Goal: Task Accomplishment & Management: Use online tool/utility

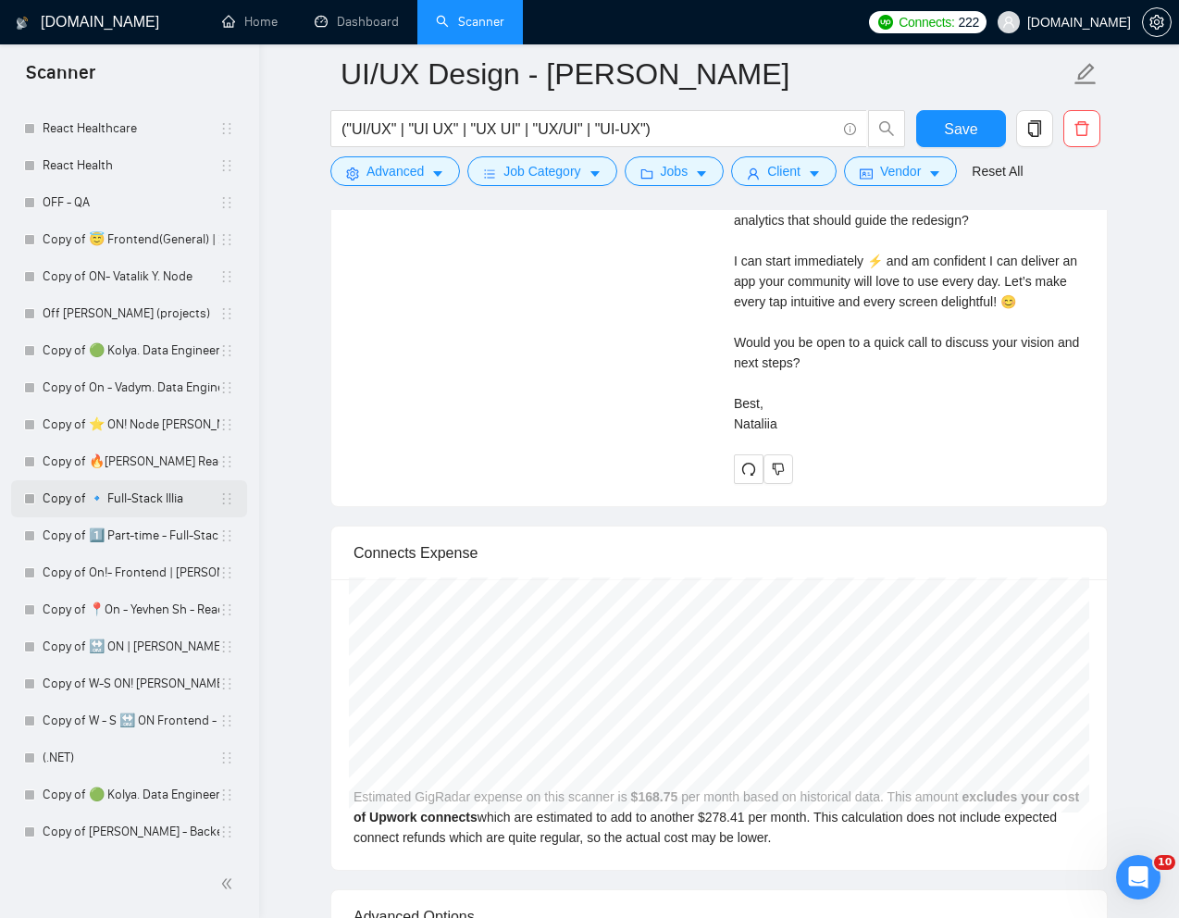
scroll to position [4610, 0]
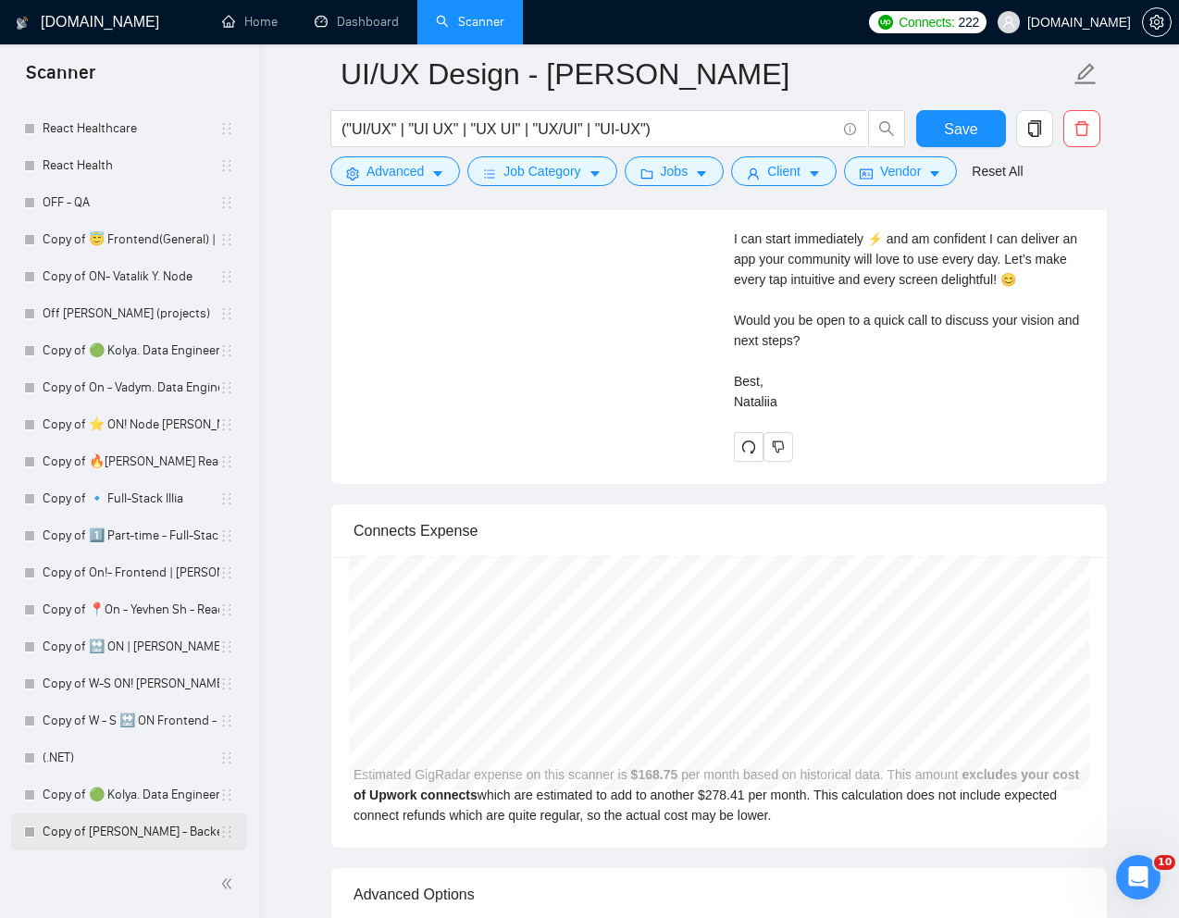
click at [123, 834] on link "Copy of [PERSON_NAME] - Backend" at bounding box center [131, 831] width 177 height 37
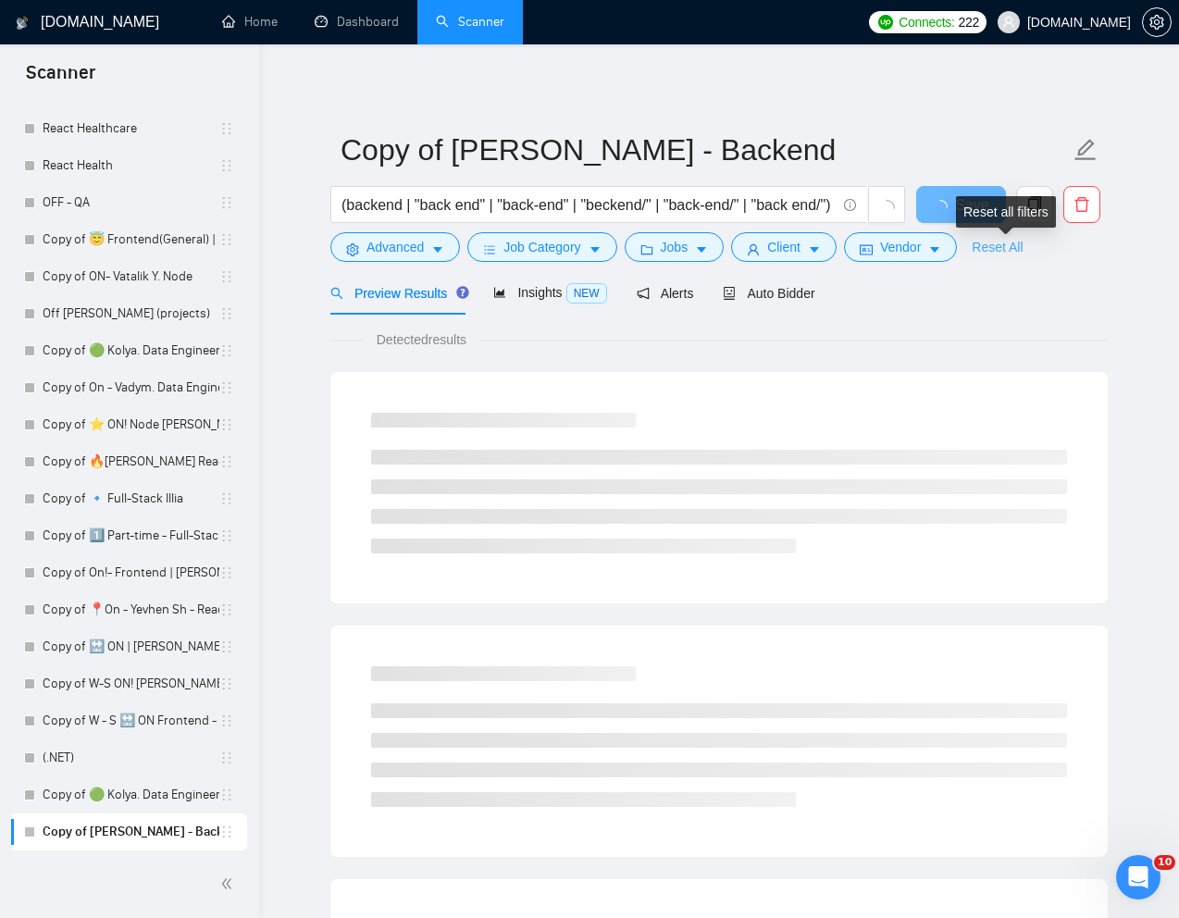
click at [1000, 250] on link "Reset All" at bounding box center [997, 247] width 51 height 20
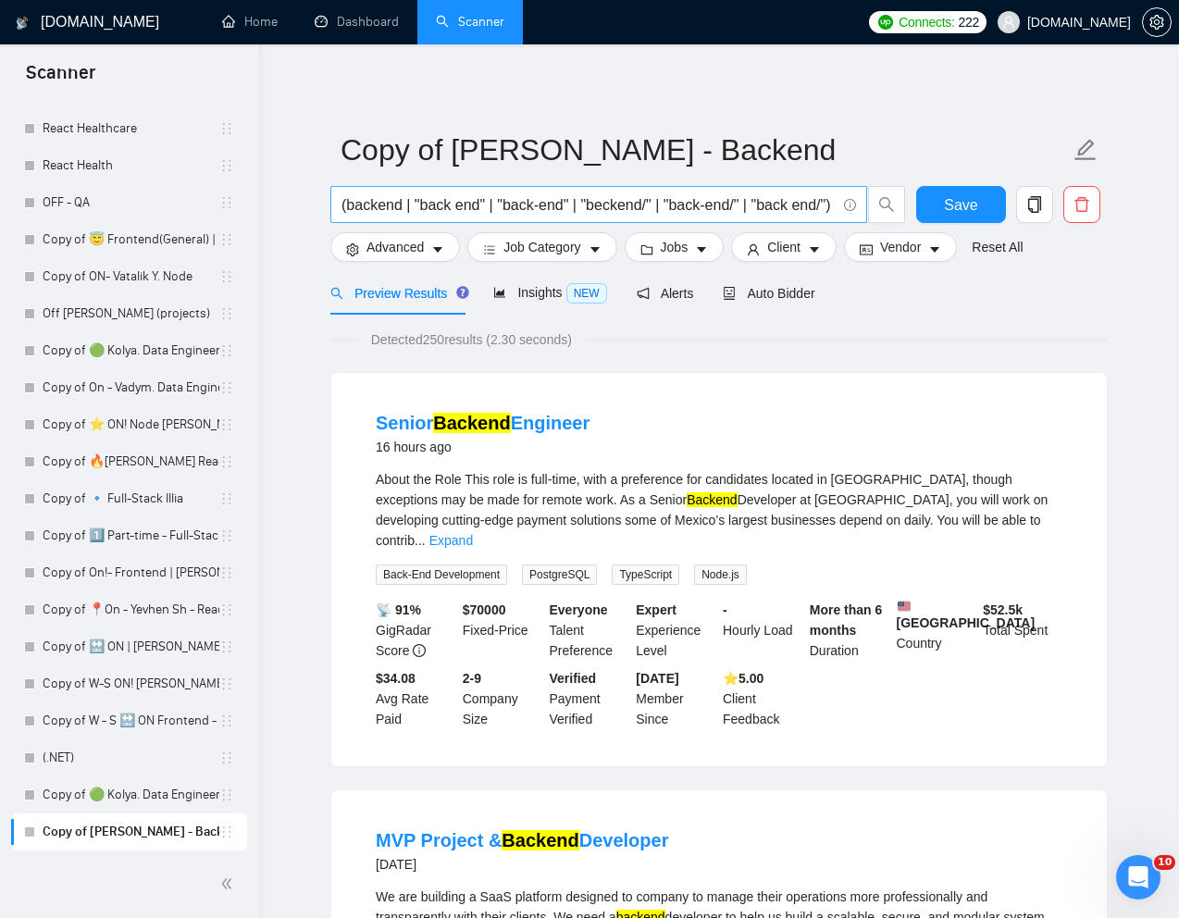
click at [789, 205] on input "(backend | "back end" | "back-end" | "beckend/" | "back-end/" | "back end/") (n…" at bounding box center [588, 204] width 494 height 23
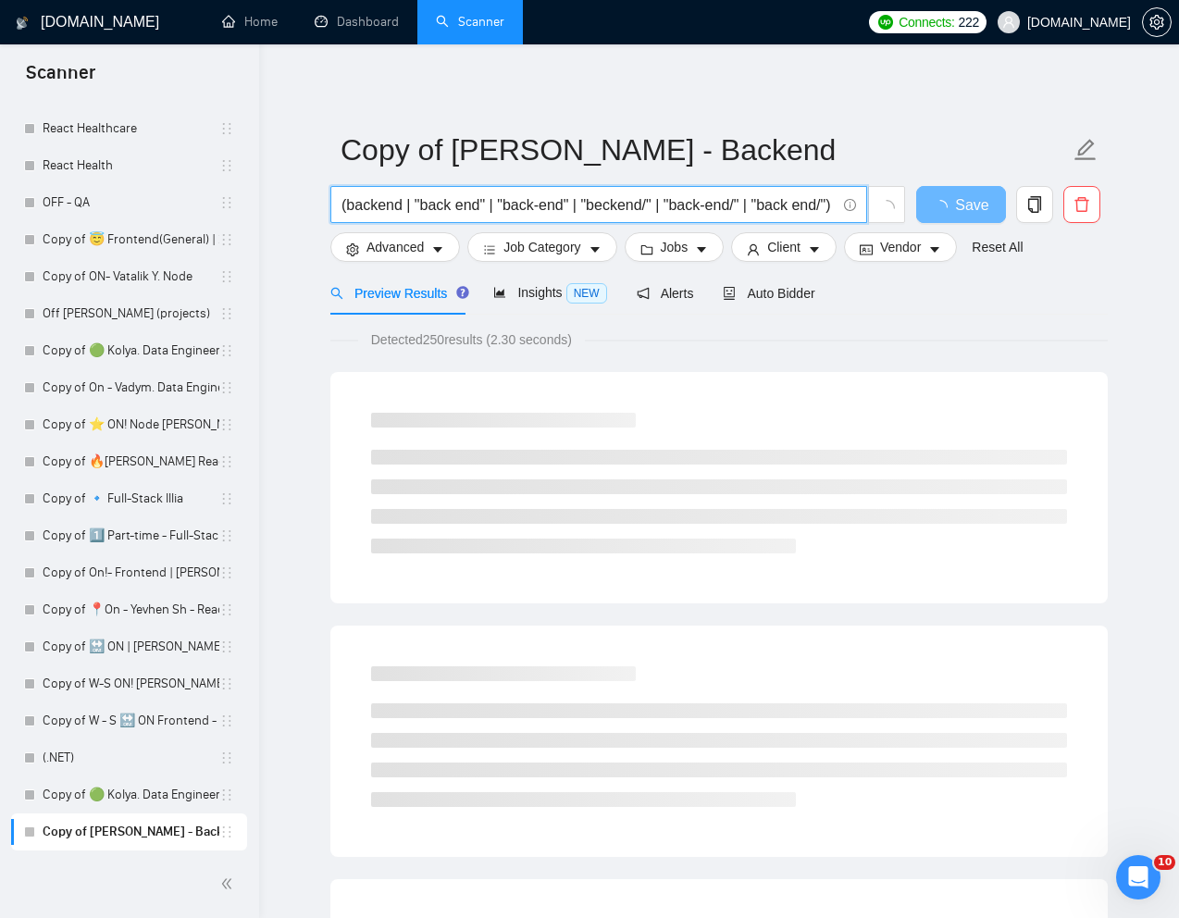
click at [789, 205] on input "(backend | "back end" | "back-end" | "beckend/" | "back-end/" | "back end/") (n…" at bounding box center [588, 204] width 494 height 23
paste input "Backend"
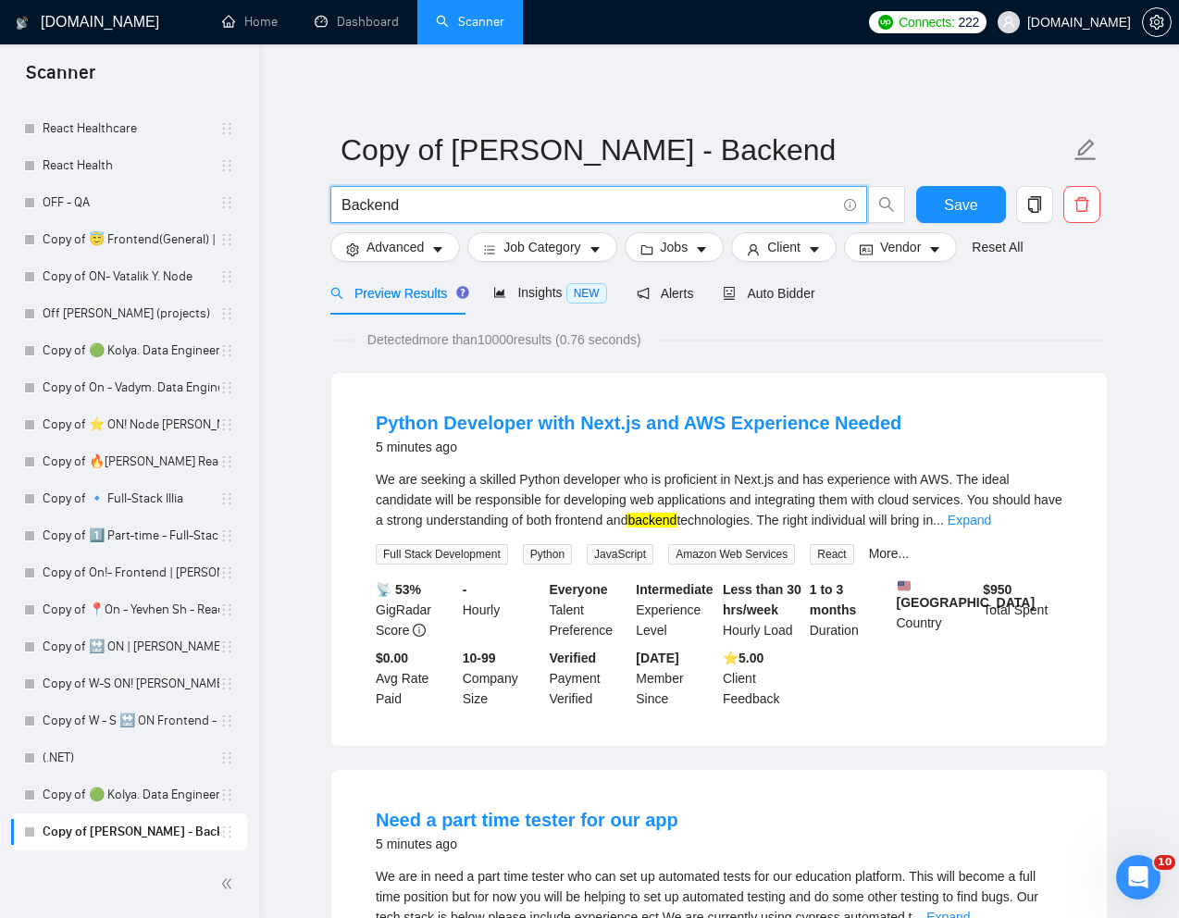
type input "Backend"
click at [405, 246] on span "Advanced" at bounding box center [394, 247] width 57 height 20
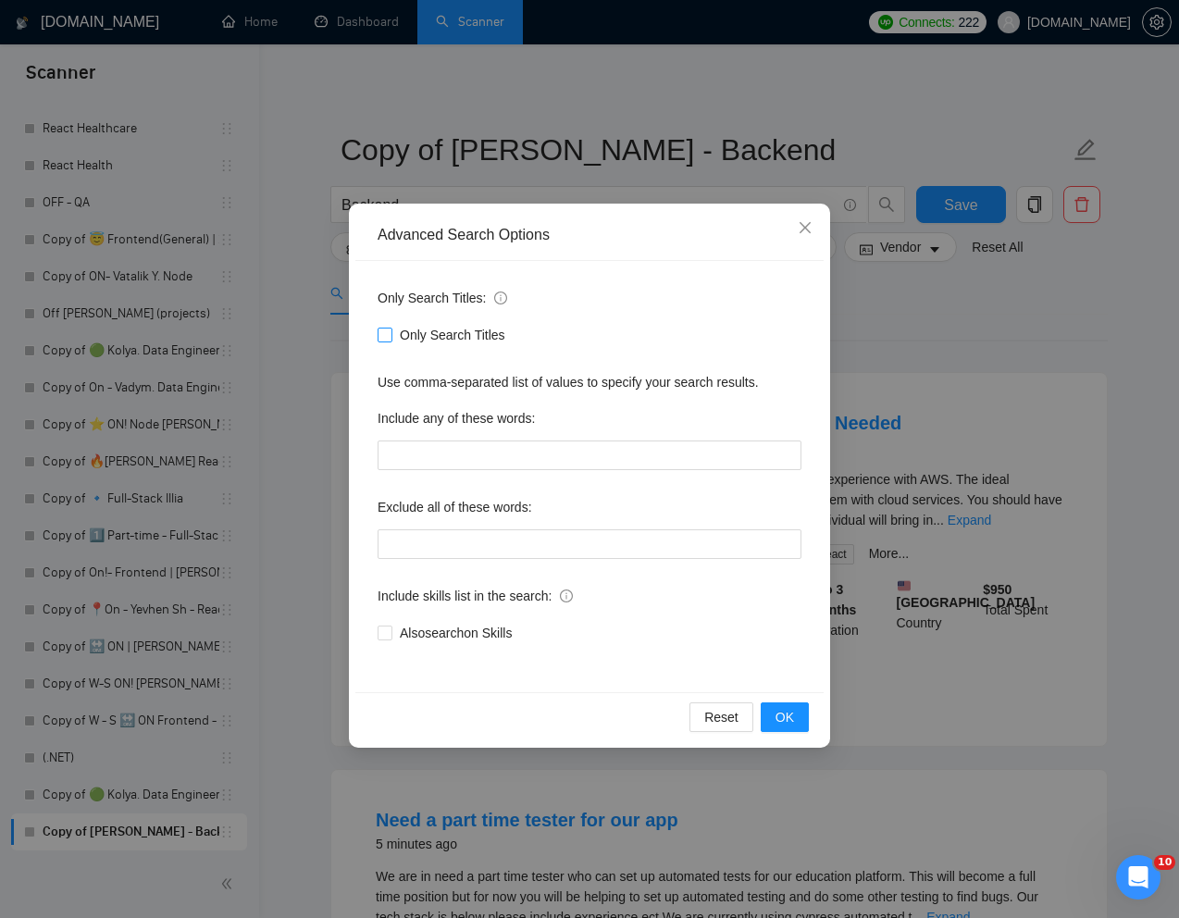
click at [385, 333] on input "Only Search Titles" at bounding box center [384, 334] width 13 height 13
checkbox input "true"
click at [783, 718] on span "OK" at bounding box center [785, 717] width 19 height 20
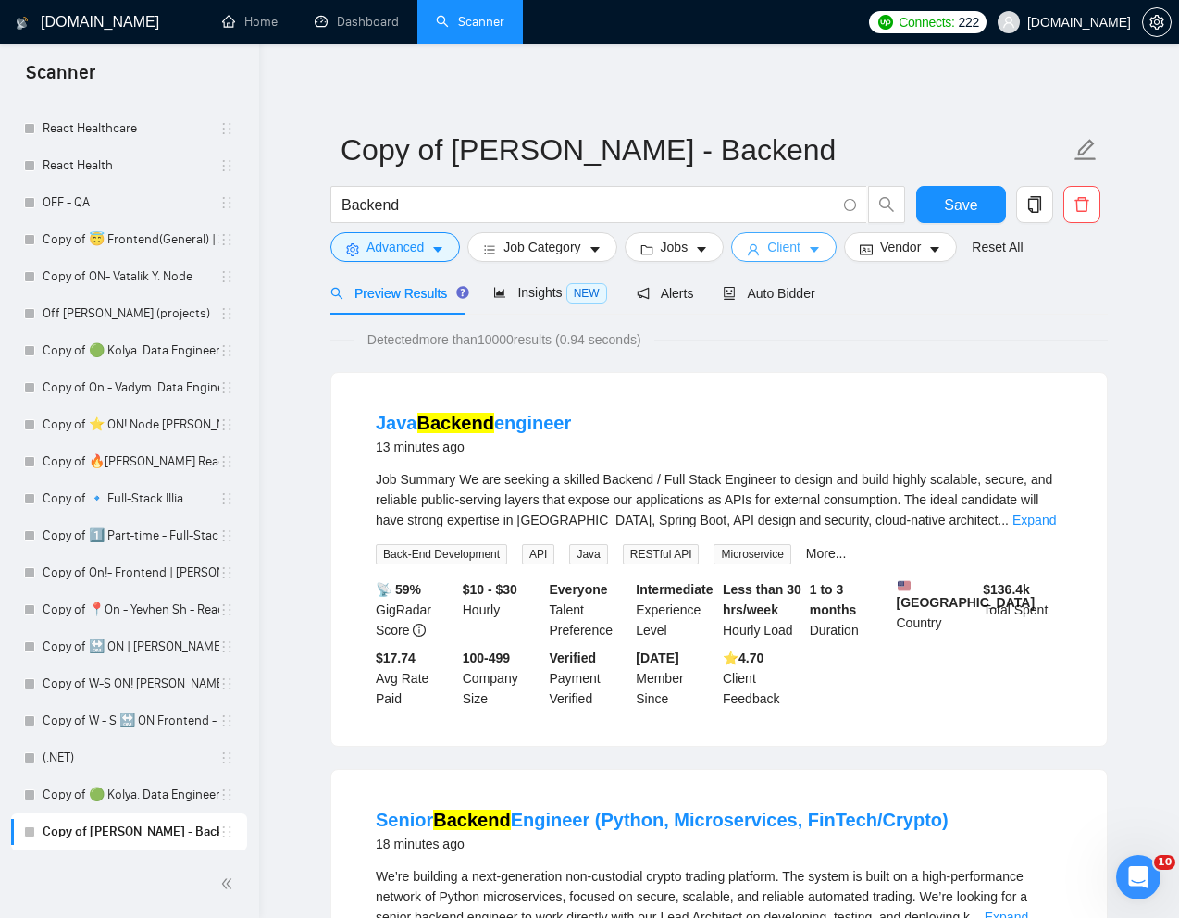
click at [793, 243] on span "Client" at bounding box center [783, 247] width 33 height 20
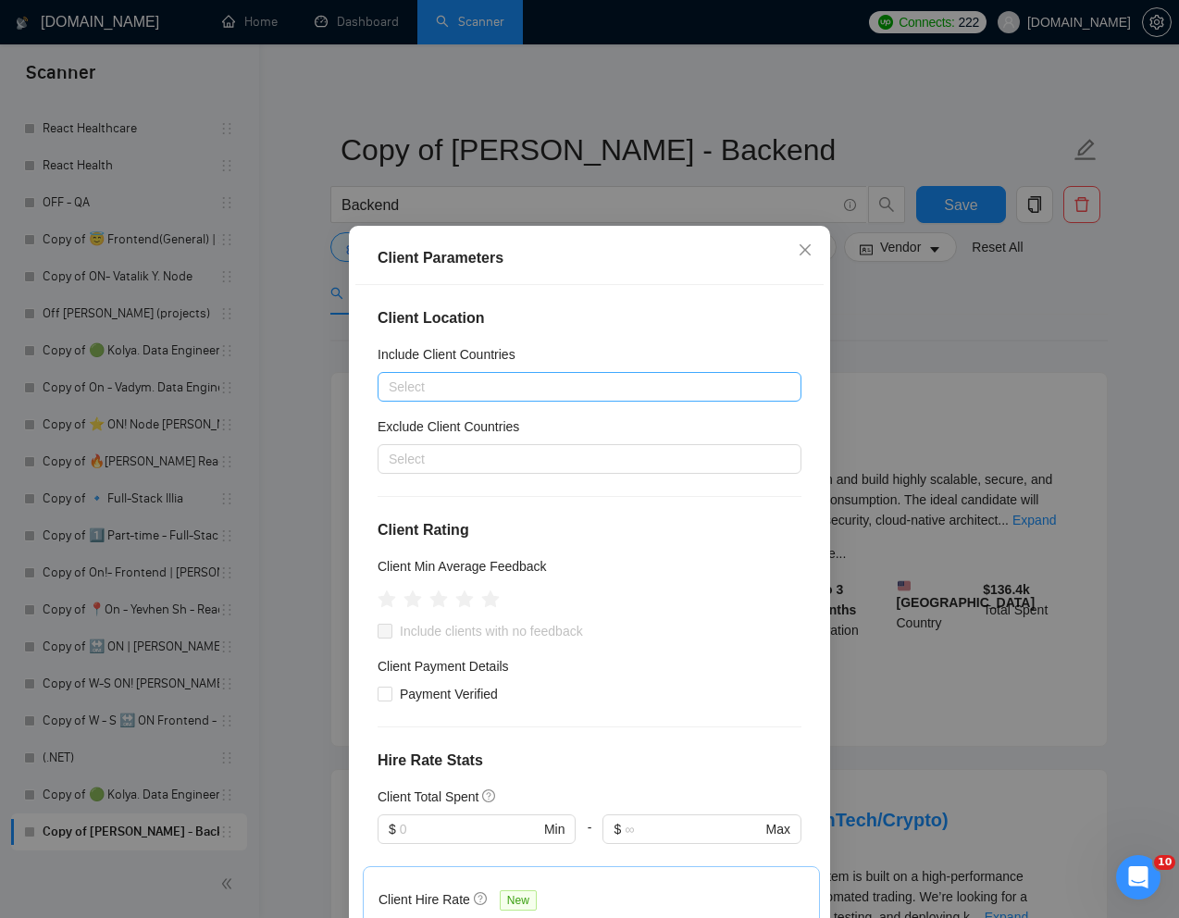
click at [524, 392] on div at bounding box center [580, 387] width 396 height 22
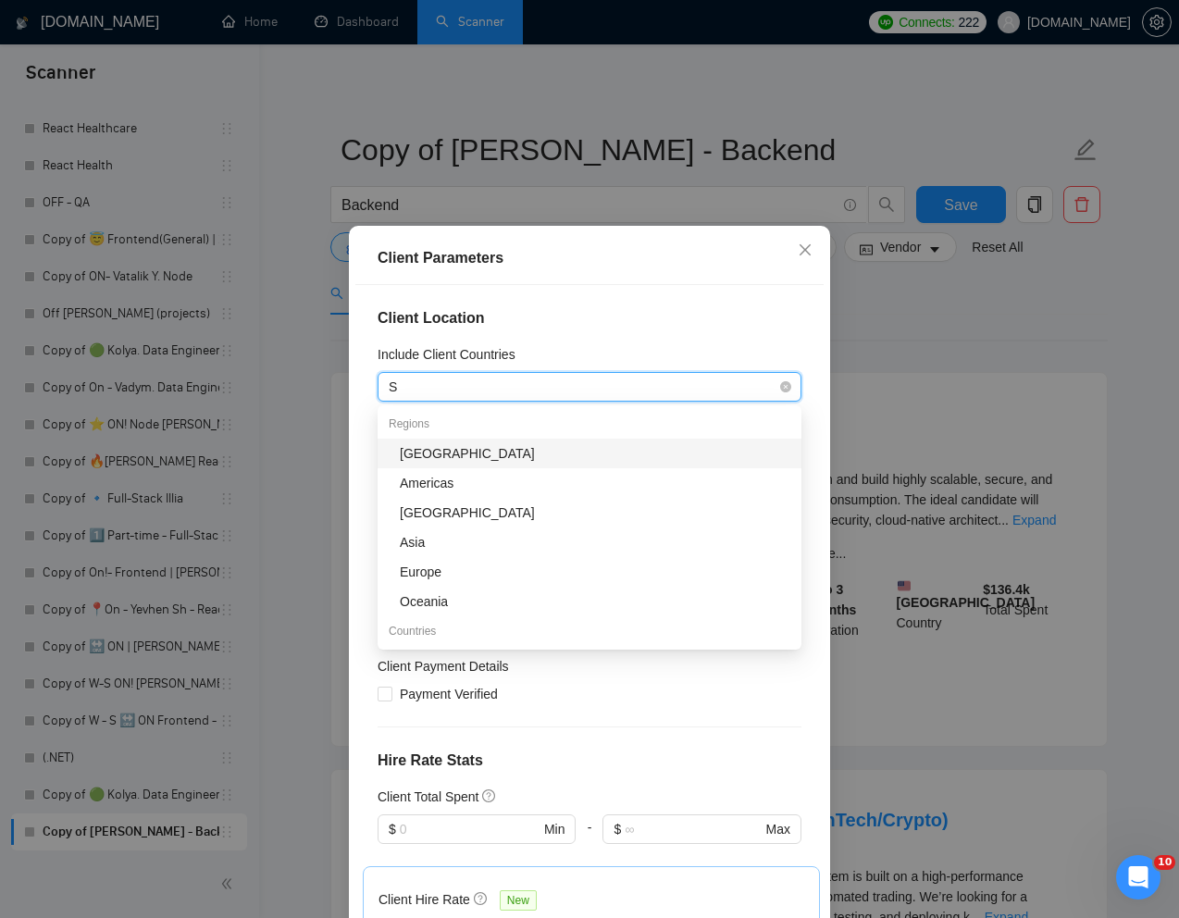
type input "Si"
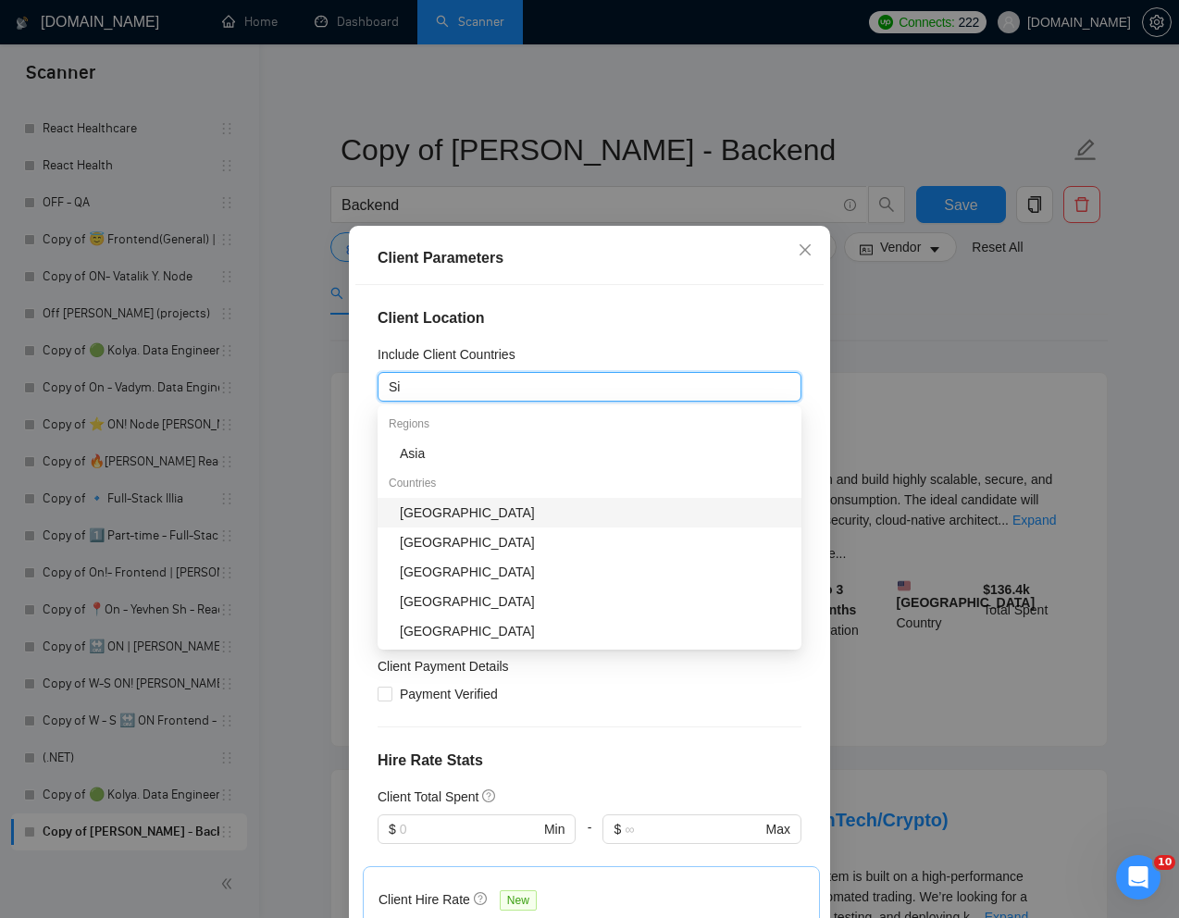
click at [495, 507] on div "Singapore" at bounding box center [595, 513] width 391 height 20
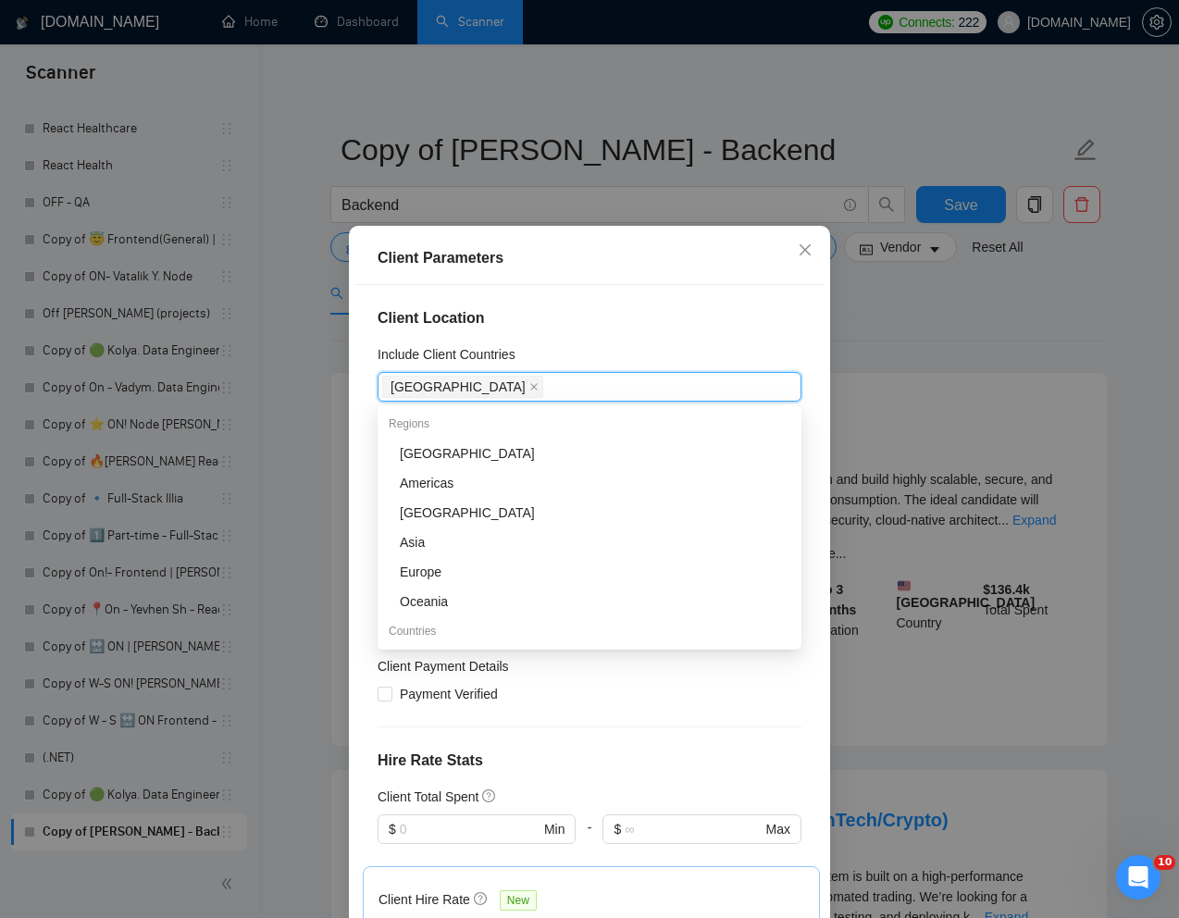
click at [751, 692] on div "Payment Verified" at bounding box center [590, 694] width 424 height 20
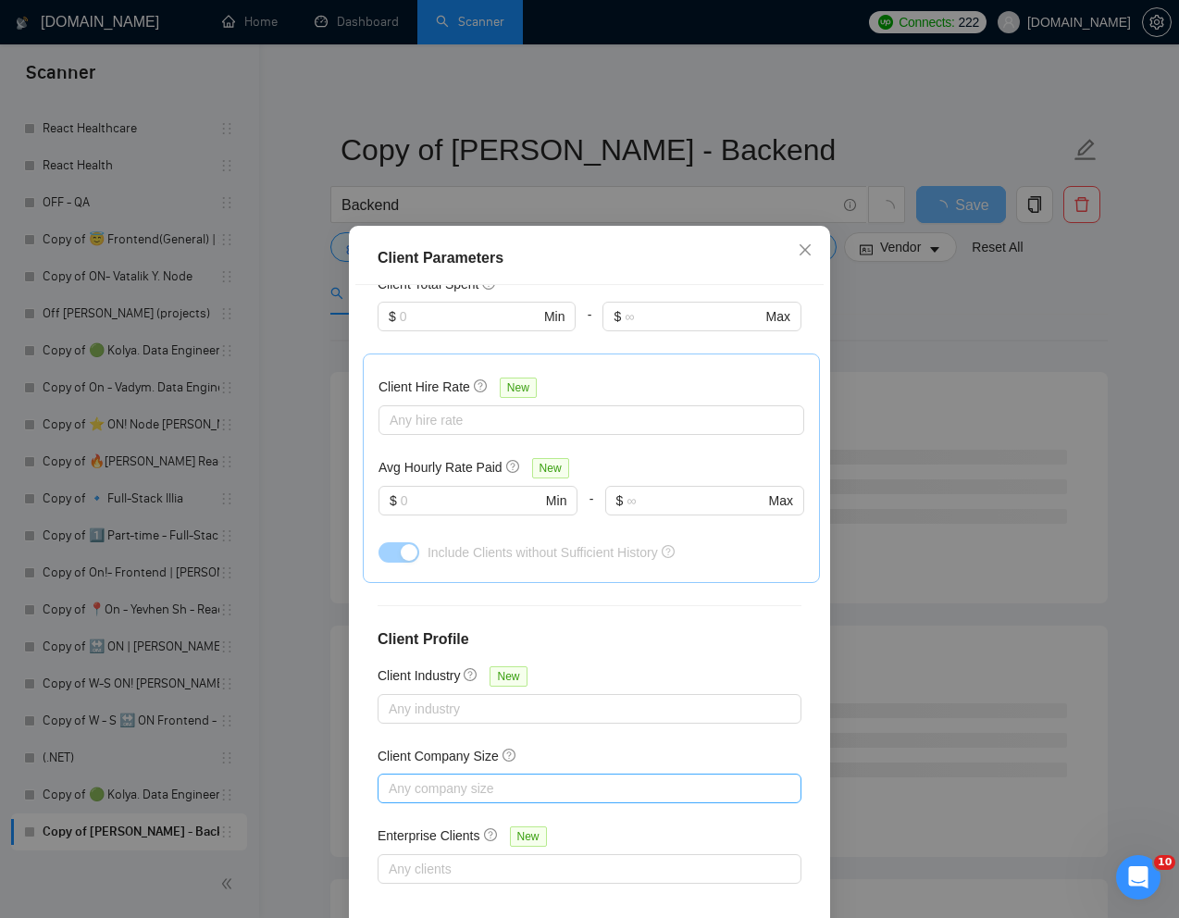
scroll to position [92, 0]
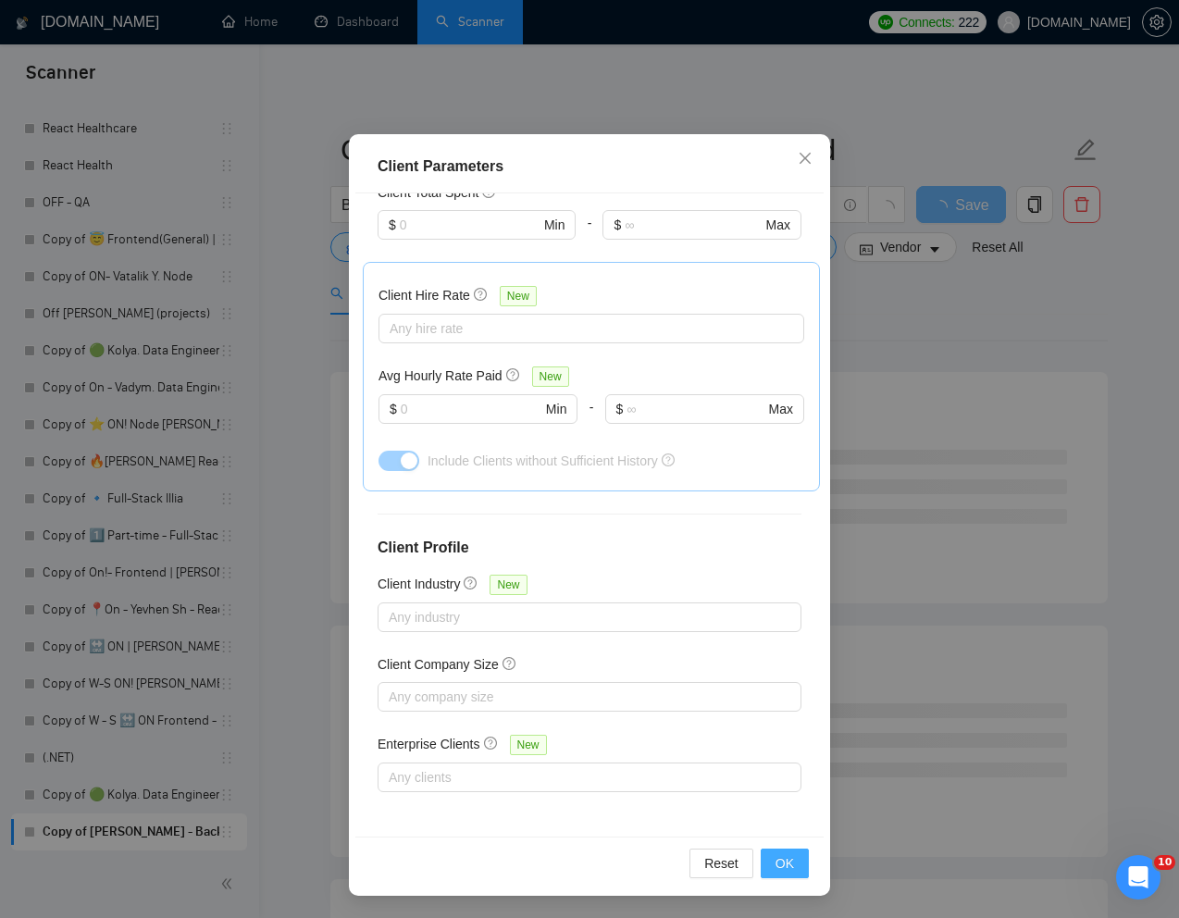
click at [779, 859] on span "OK" at bounding box center [785, 863] width 19 height 20
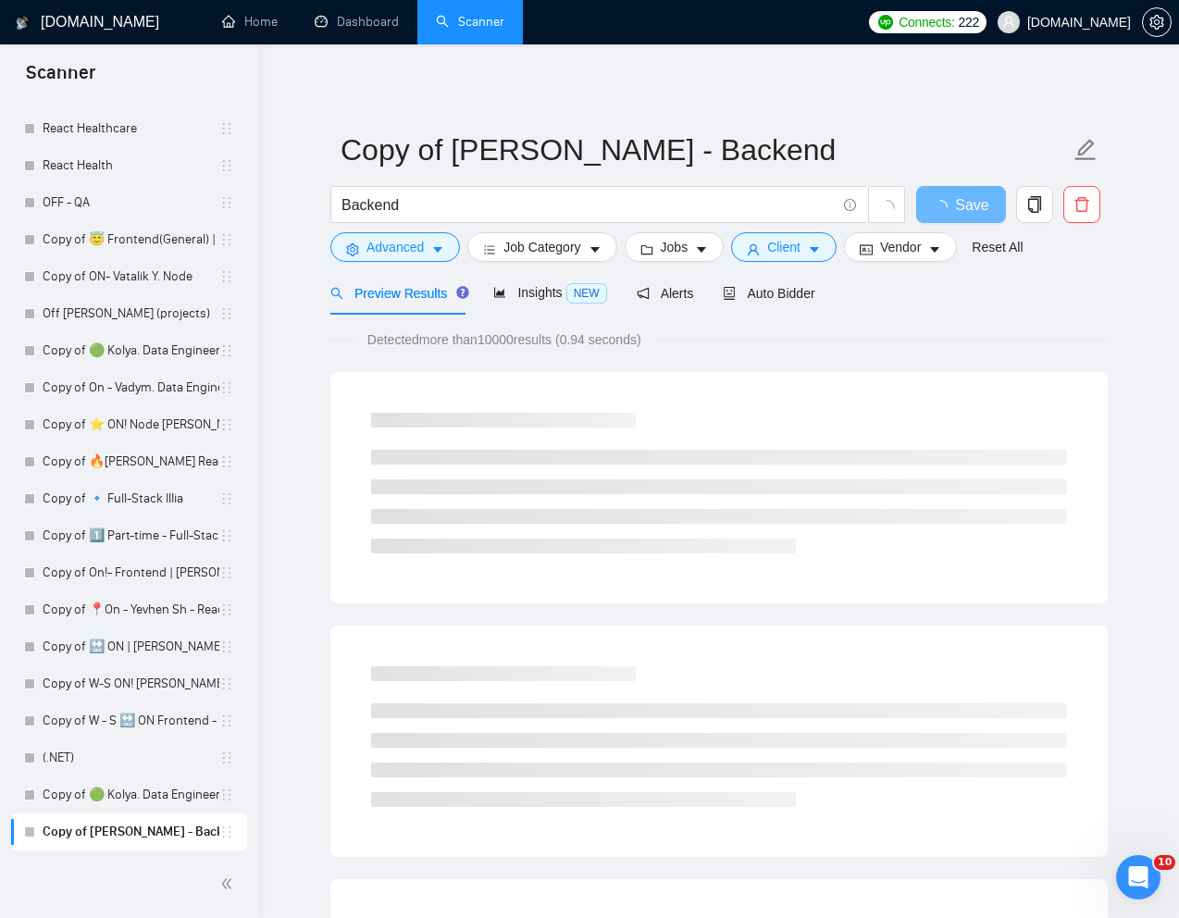
scroll to position [0, 0]
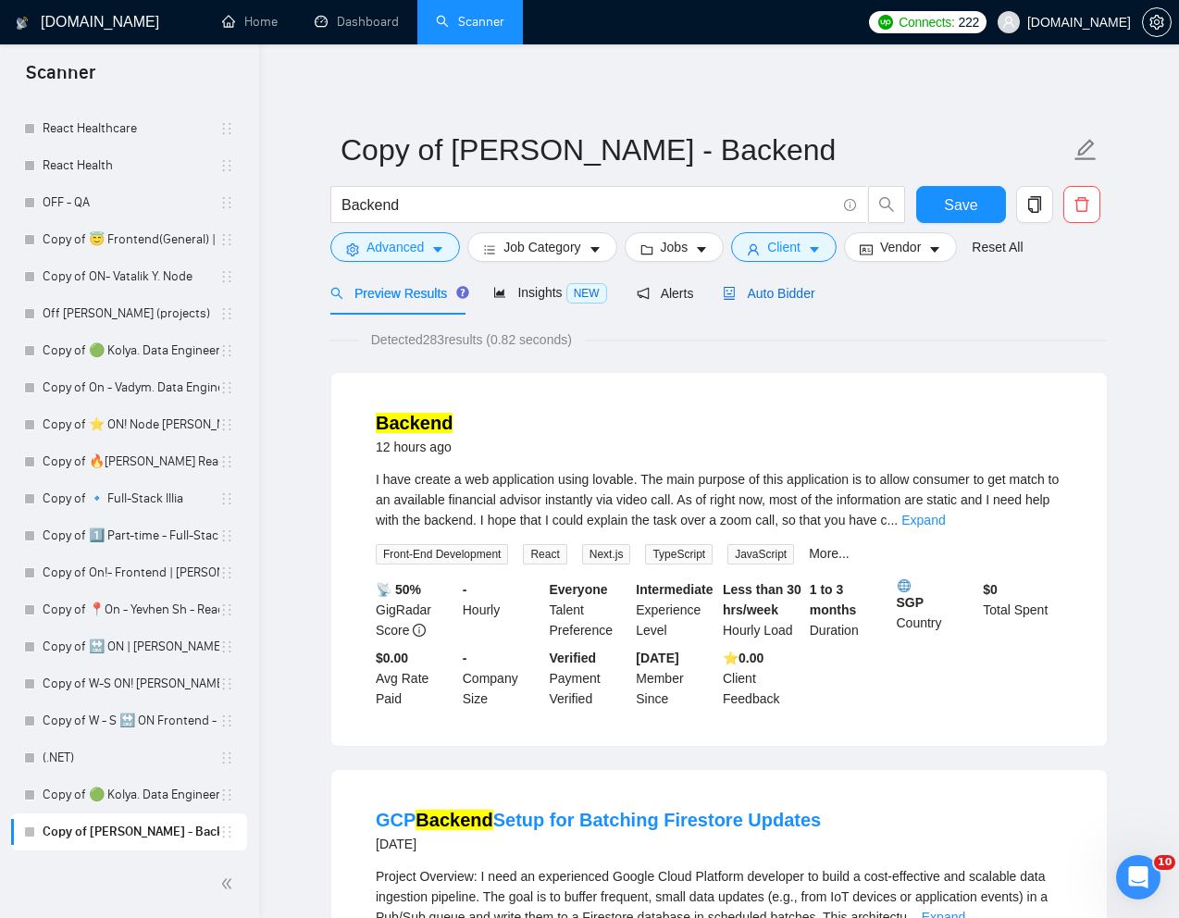
click at [782, 295] on span "Auto Bidder" at bounding box center [769, 293] width 92 height 15
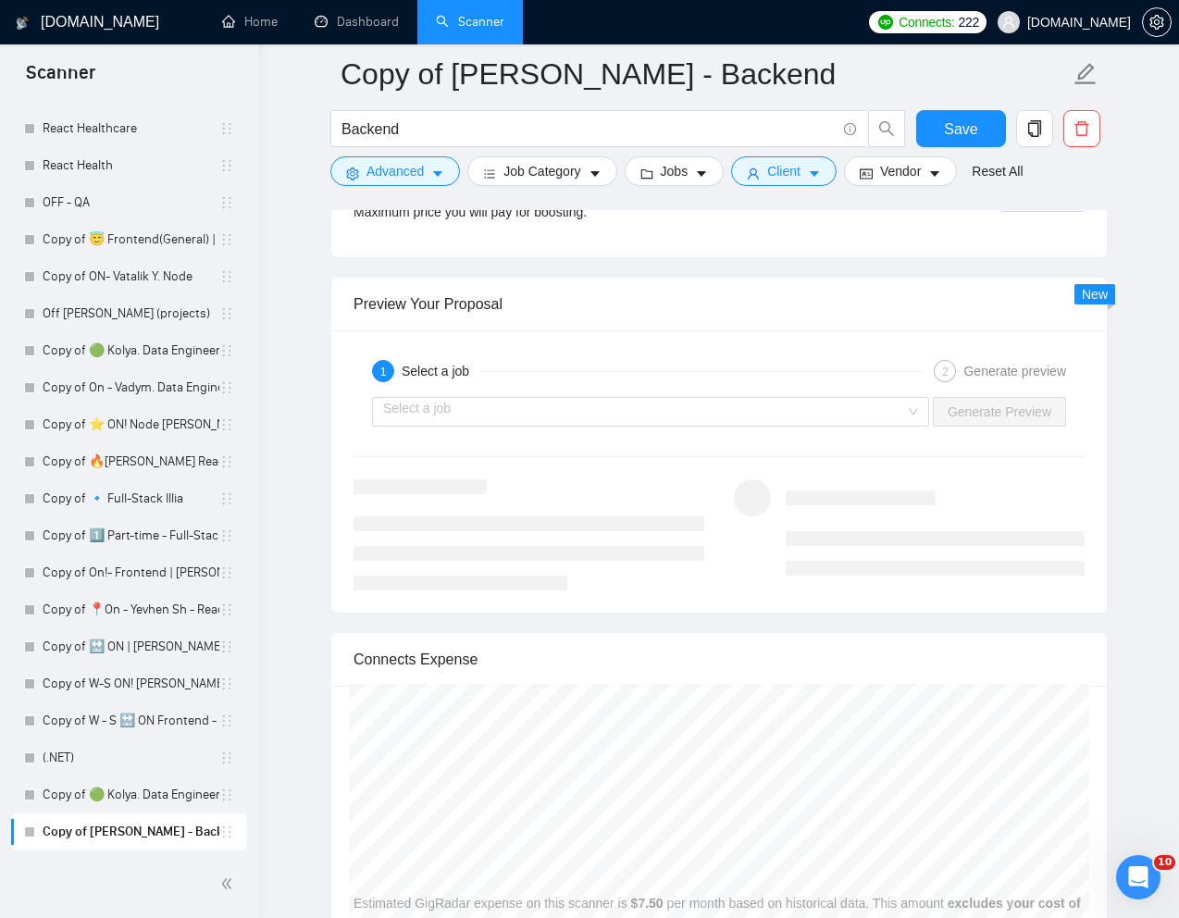
scroll to position [3582, 0]
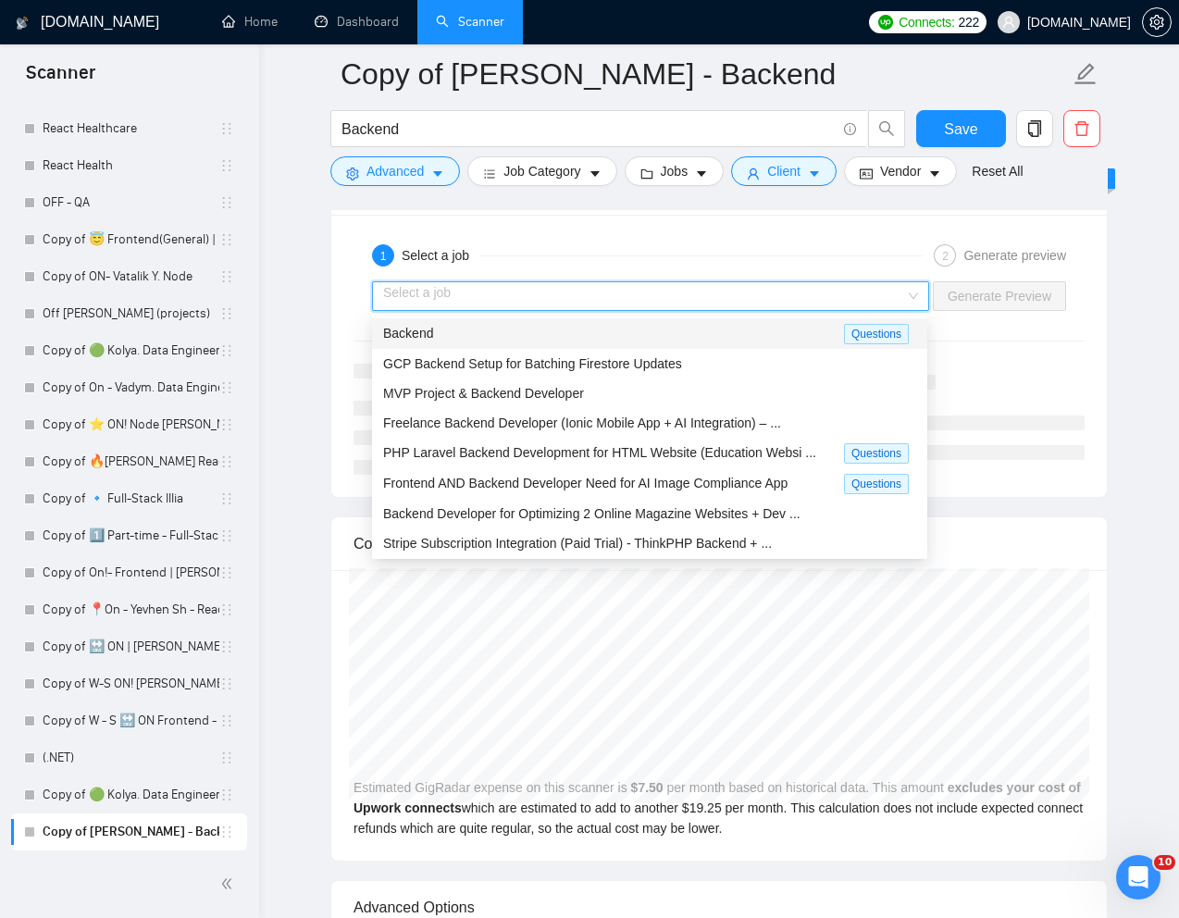
click at [848, 299] on input "search" at bounding box center [644, 296] width 522 height 28
click at [671, 332] on div "Backend" at bounding box center [613, 333] width 461 height 21
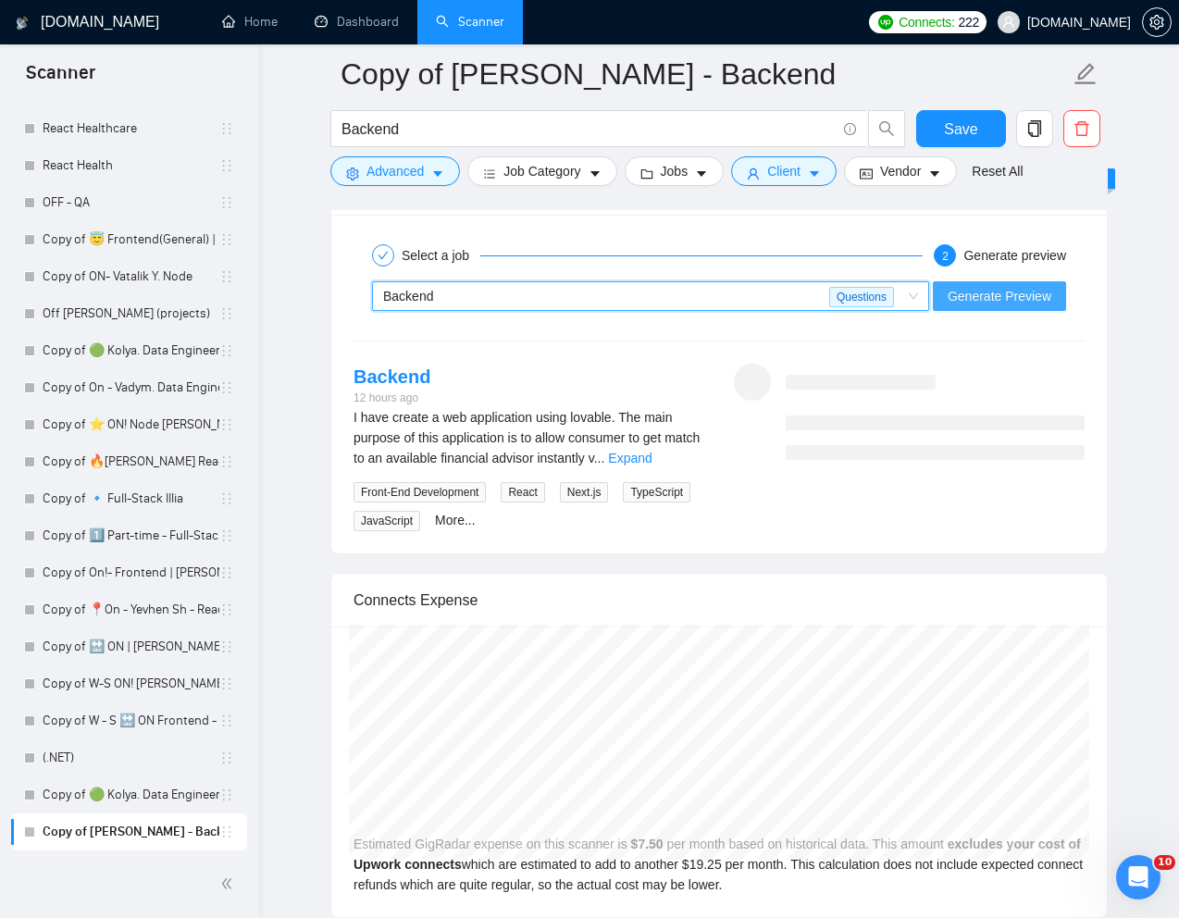
click at [959, 292] on span "Generate Preview" at bounding box center [1000, 296] width 104 height 20
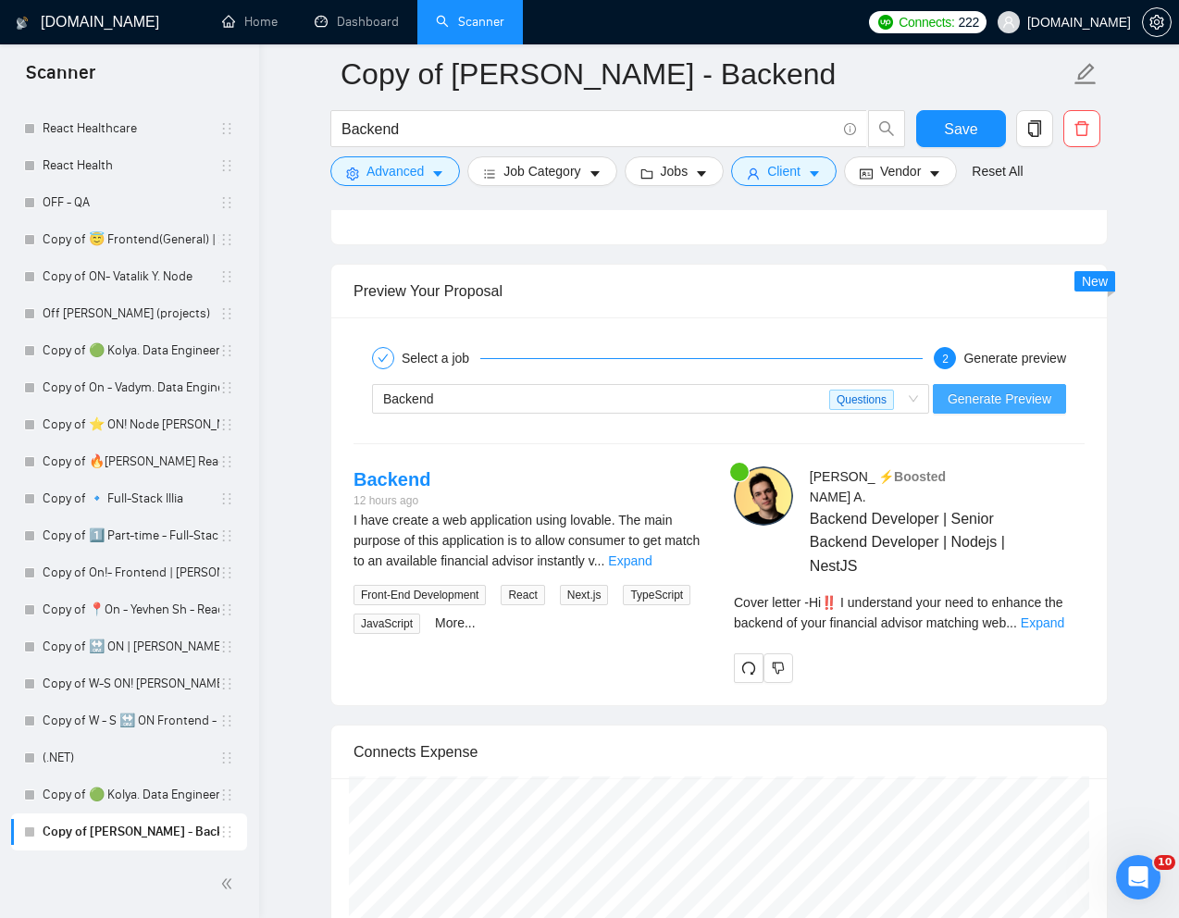
scroll to position [3477, 0]
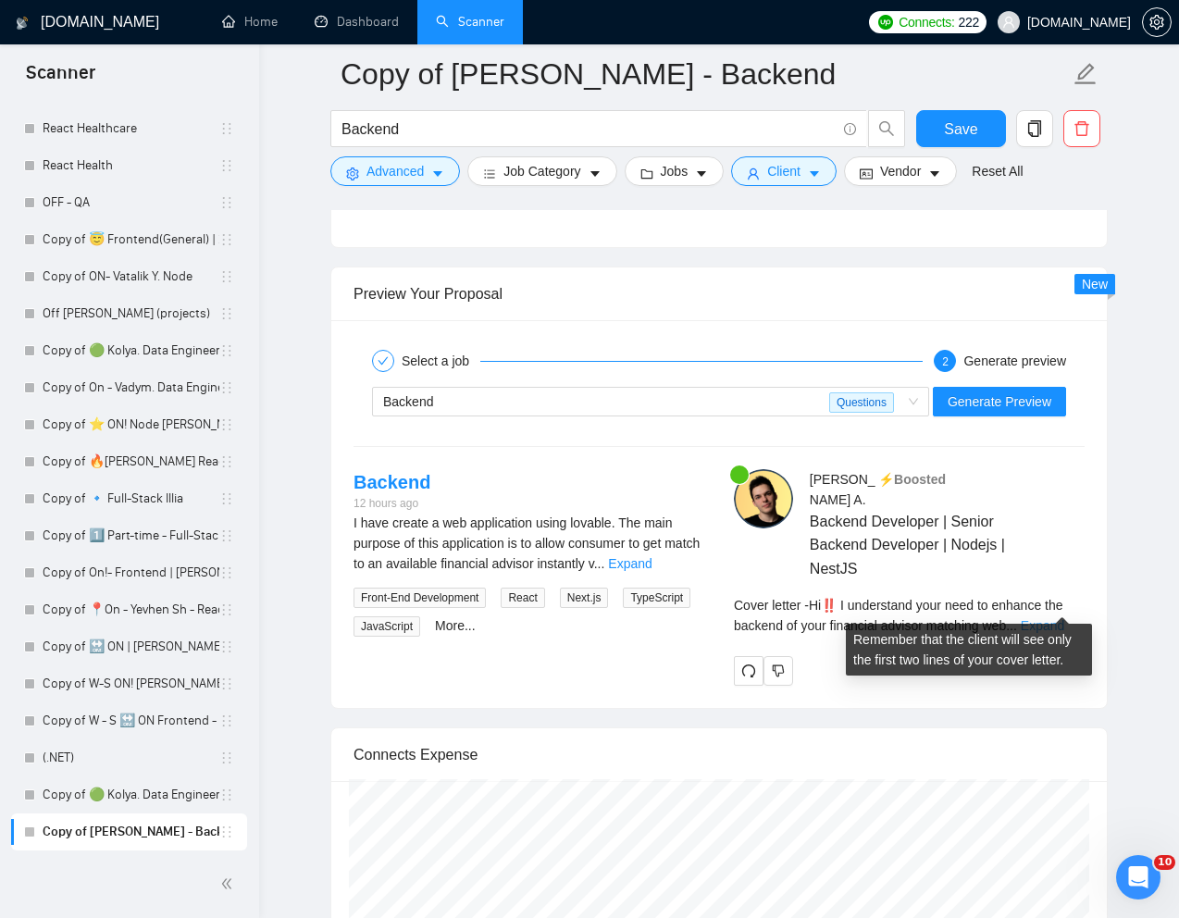
click at [1051, 618] on link "Expand" at bounding box center [1042, 625] width 43 height 15
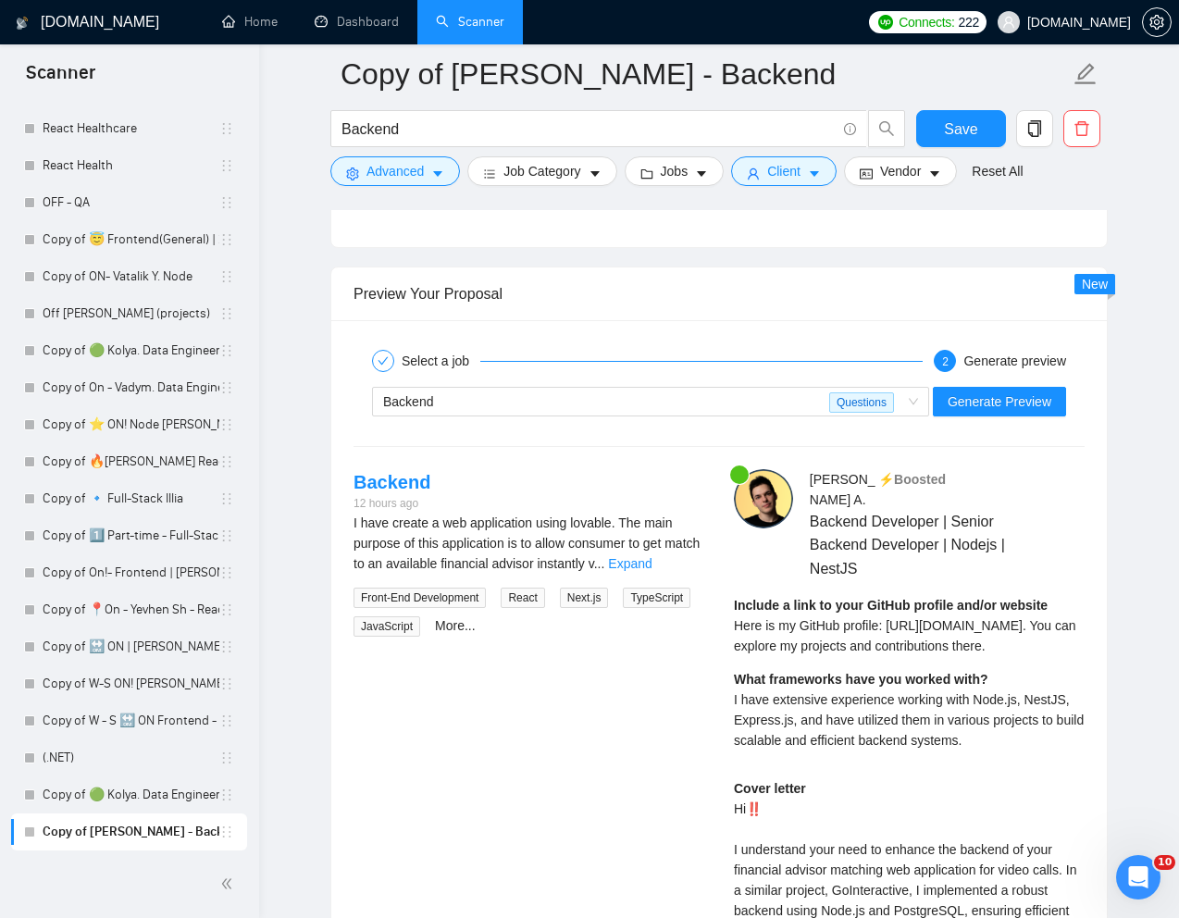
drag, startPoint x: 768, startPoint y: 607, endPoint x: 945, endPoint y: 645, distance: 180.8
click at [945, 645] on div "Include a link to your GitHub profile and/or website Here is my GitHub profile:…" at bounding box center [909, 625] width 351 height 61
copy span "Here is my GitHub profile: https://github.com/EmptyInfinity. You can explore my…"
click at [902, 664] on div "Include a link to your GitHub profile and/or website Here is my GitHub profile:…" at bounding box center [909, 679] width 351 height 168
click at [912, 661] on div "Include a link to your GitHub profile and/or website Here is my GitHub profile:…" at bounding box center [909, 679] width 351 height 168
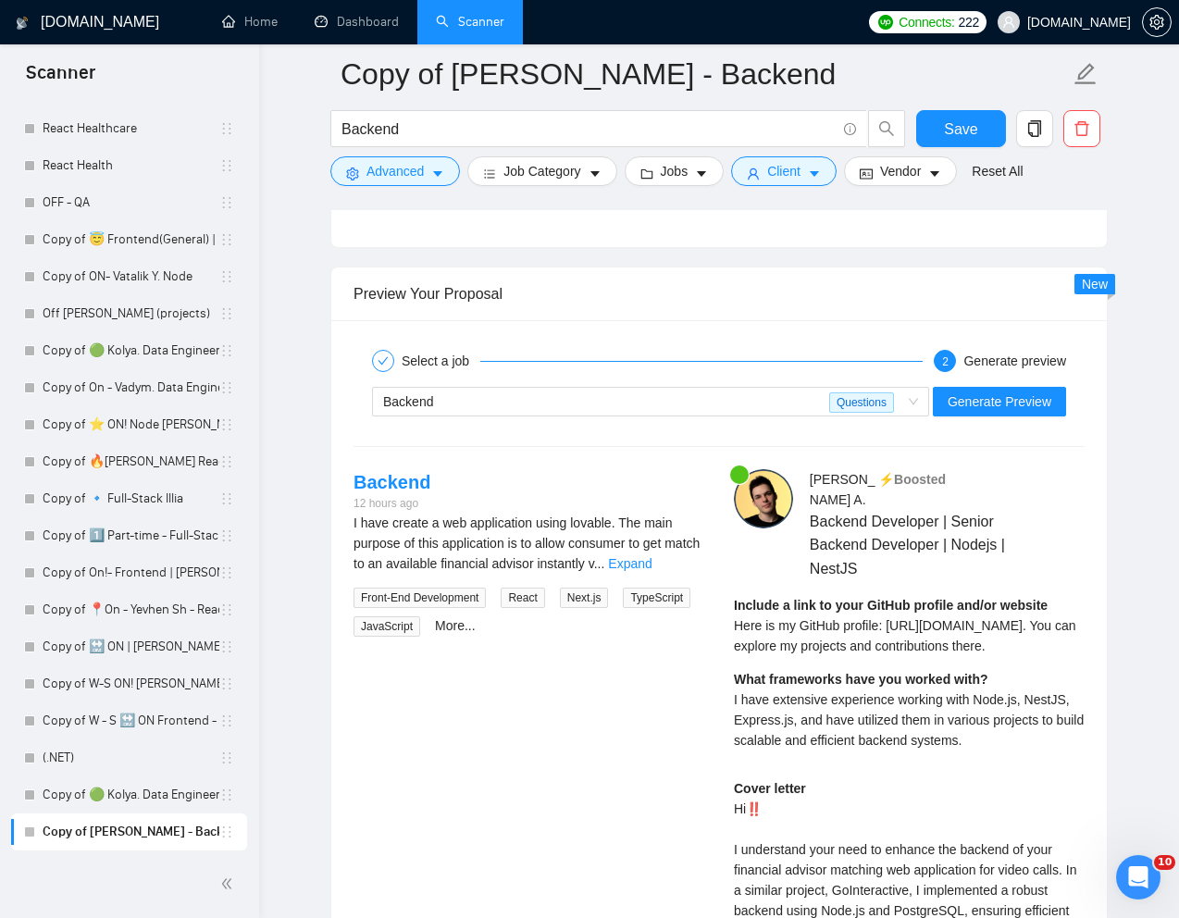
drag, startPoint x: 937, startPoint y: 651, endPoint x: 722, endPoint y: 614, distance: 217.9
click at [722, 614] on div "Ihor A . ⚡️Boosted Backend Developer | Senior Backend Developer | Nodejs | Nest…" at bounding box center [909, 872] width 380 height 806
copy span "Here is my GitHub profile: https://github.com/EmptyInfinity. You can explore my…"
click at [776, 695] on span "I have extensive experience working with Node.js, NestJS, Express.js, and have …" at bounding box center [909, 720] width 350 height 56
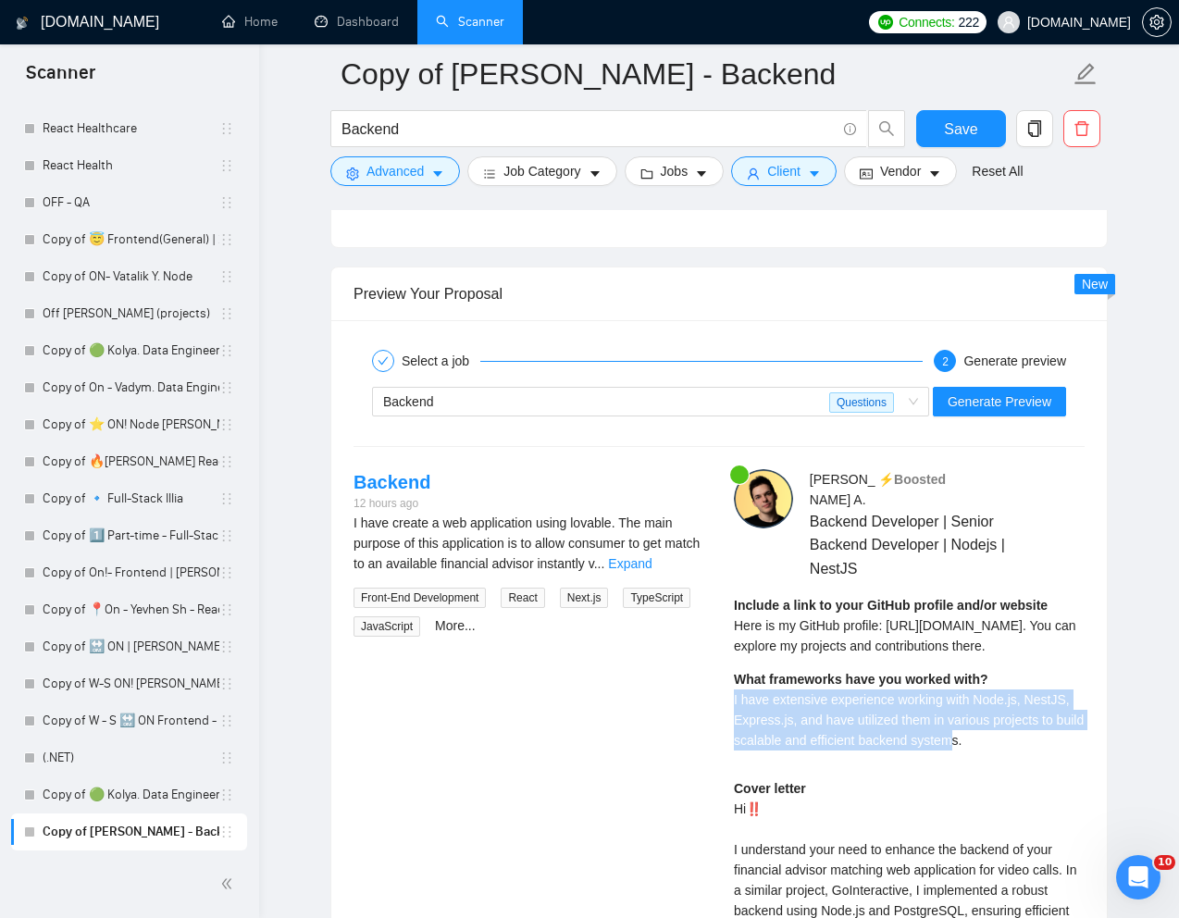
drag, startPoint x: 730, startPoint y: 693, endPoint x: 997, endPoint y: 735, distance: 269.8
click at [997, 735] on div "Ihor A . ⚡️Boosted Backend Developer | Senior Backend Developer | Nodejs | Nest…" at bounding box center [909, 872] width 380 height 806
drag, startPoint x: 1009, startPoint y: 740, endPoint x: 727, endPoint y: 697, distance: 284.7
click at [727, 697] on div "Ihor A . ⚡️Boosted Backend Developer | Senior Backend Developer | Nodejs | Nest…" at bounding box center [909, 872] width 380 height 806
copy span "I have extensive experience working with Node.js, NestJS, Express.js, and have …"
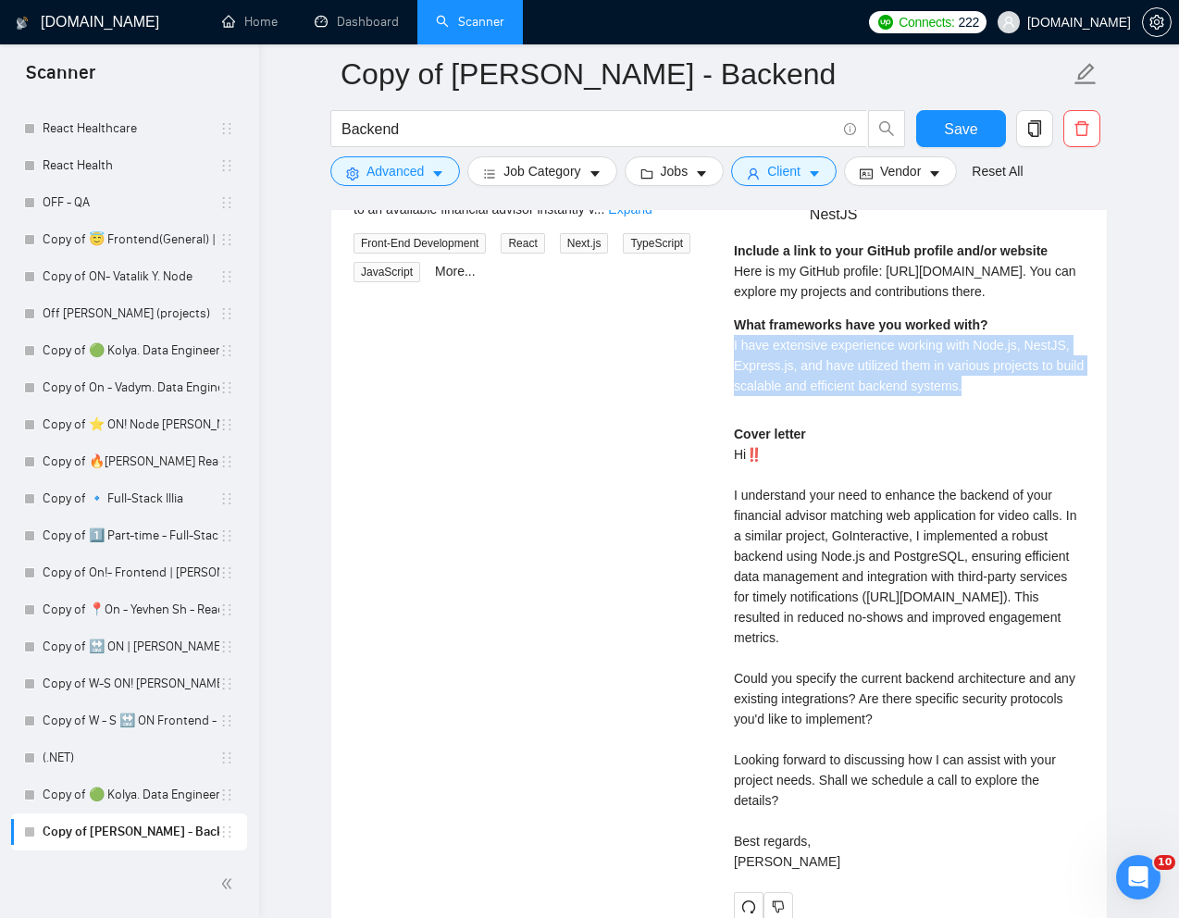
scroll to position [3832, 0]
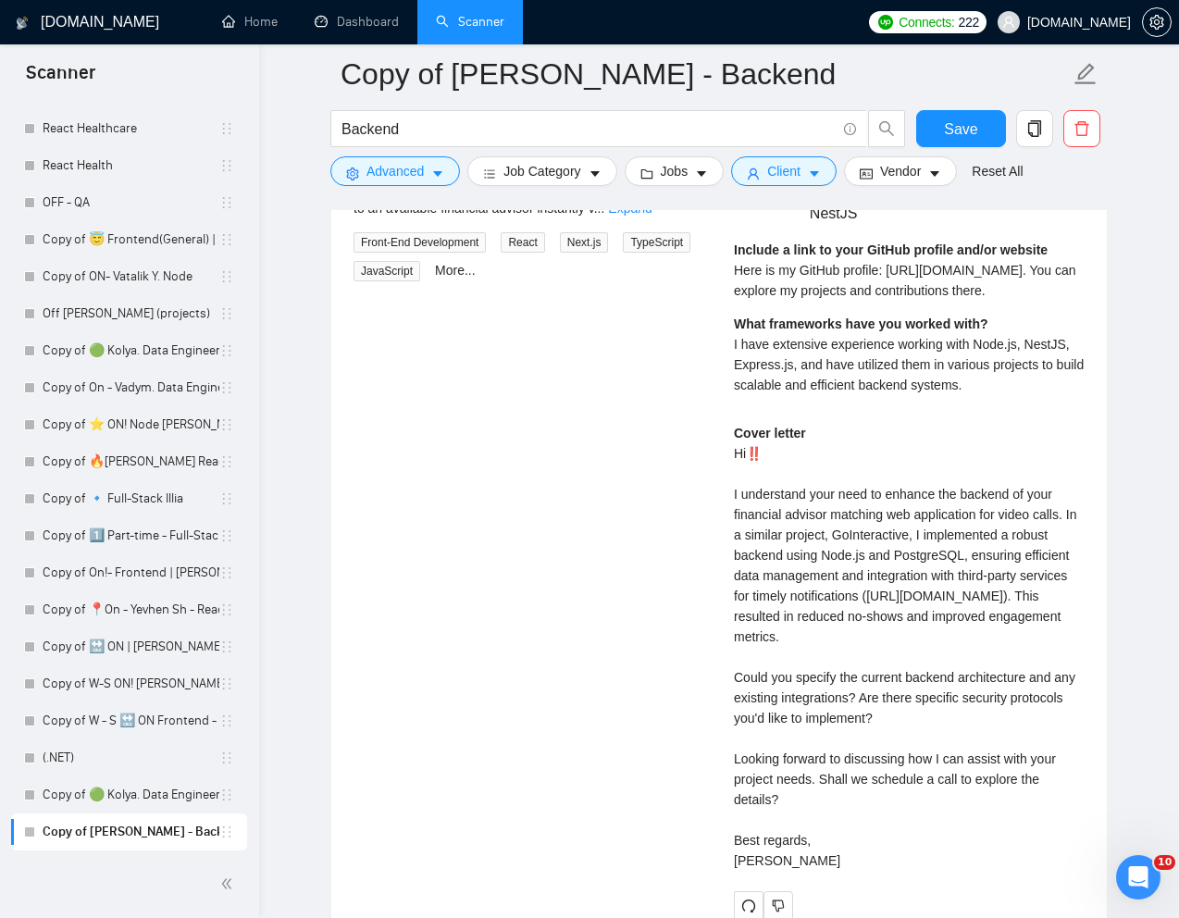
click at [749, 721] on div "Cover letter Hi‼️ I understand your need to enhance the backend of your financi…" at bounding box center [909, 647] width 351 height 448
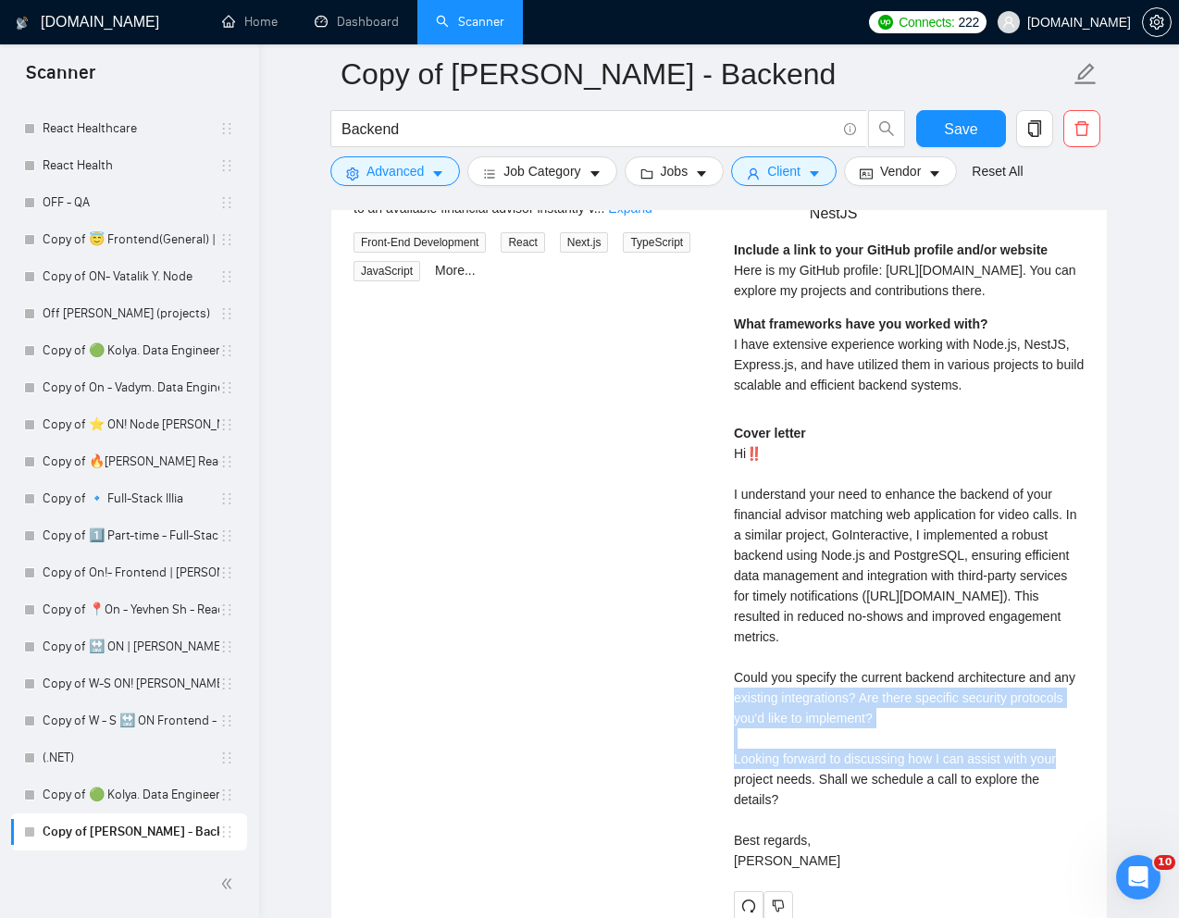
drag, startPoint x: 739, startPoint y: 703, endPoint x: 950, endPoint y: 734, distance: 214.1
click at [950, 734] on div "Cover letter Hi‼️ I understand your need to enhance the backend of your financi…" at bounding box center [909, 647] width 351 height 448
drag, startPoint x: 950, startPoint y: 734, endPoint x: 727, endPoint y: 702, distance: 225.2
click at [727, 702] on div "Ihor A . ⚡️Boosted Backend Developer | Senior Backend Developer | Nodejs | Nest…" at bounding box center [909, 517] width 380 height 806
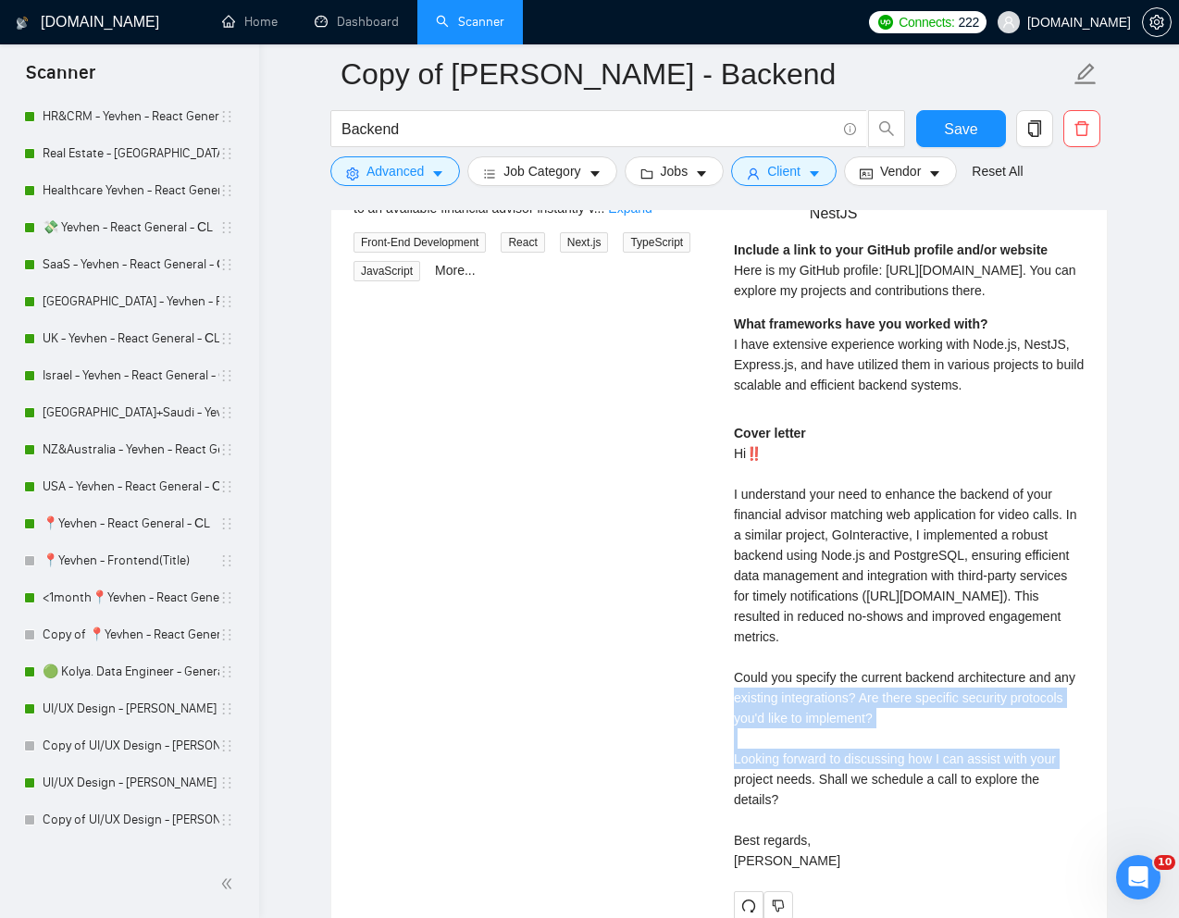
scroll to position [309, 0]
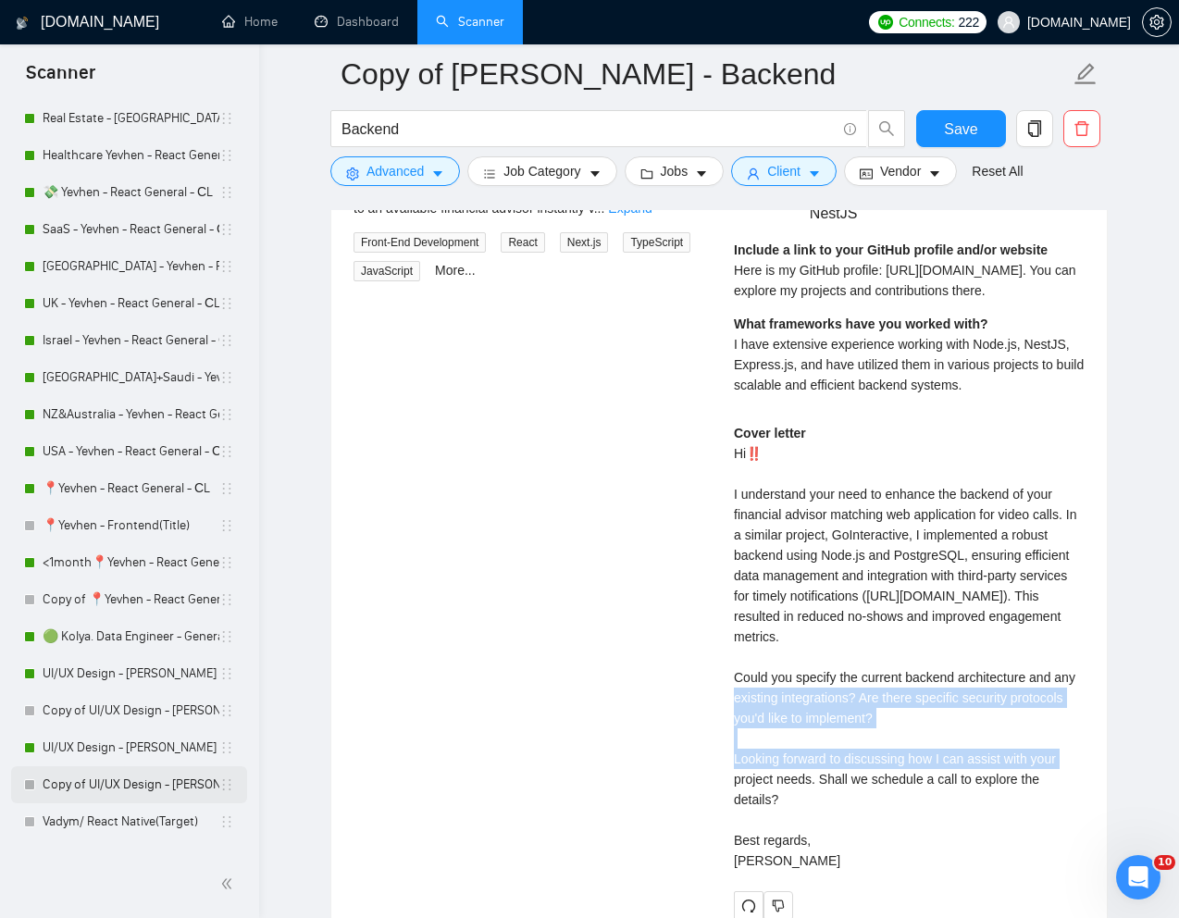
click at [89, 782] on link "Copy of UI/UX Design - [PERSON_NAME]" at bounding box center [131, 784] width 177 height 37
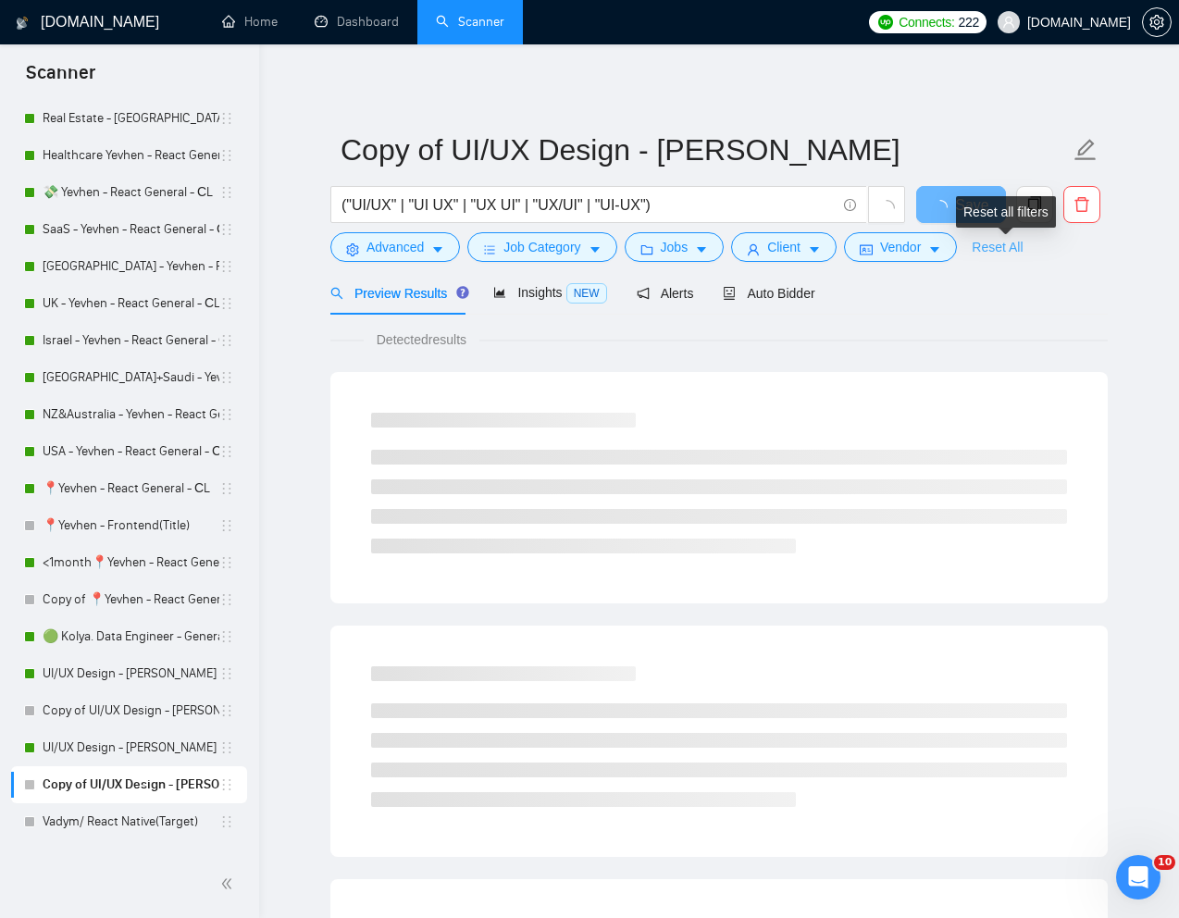
click at [1013, 252] on link "Reset All" at bounding box center [997, 247] width 51 height 20
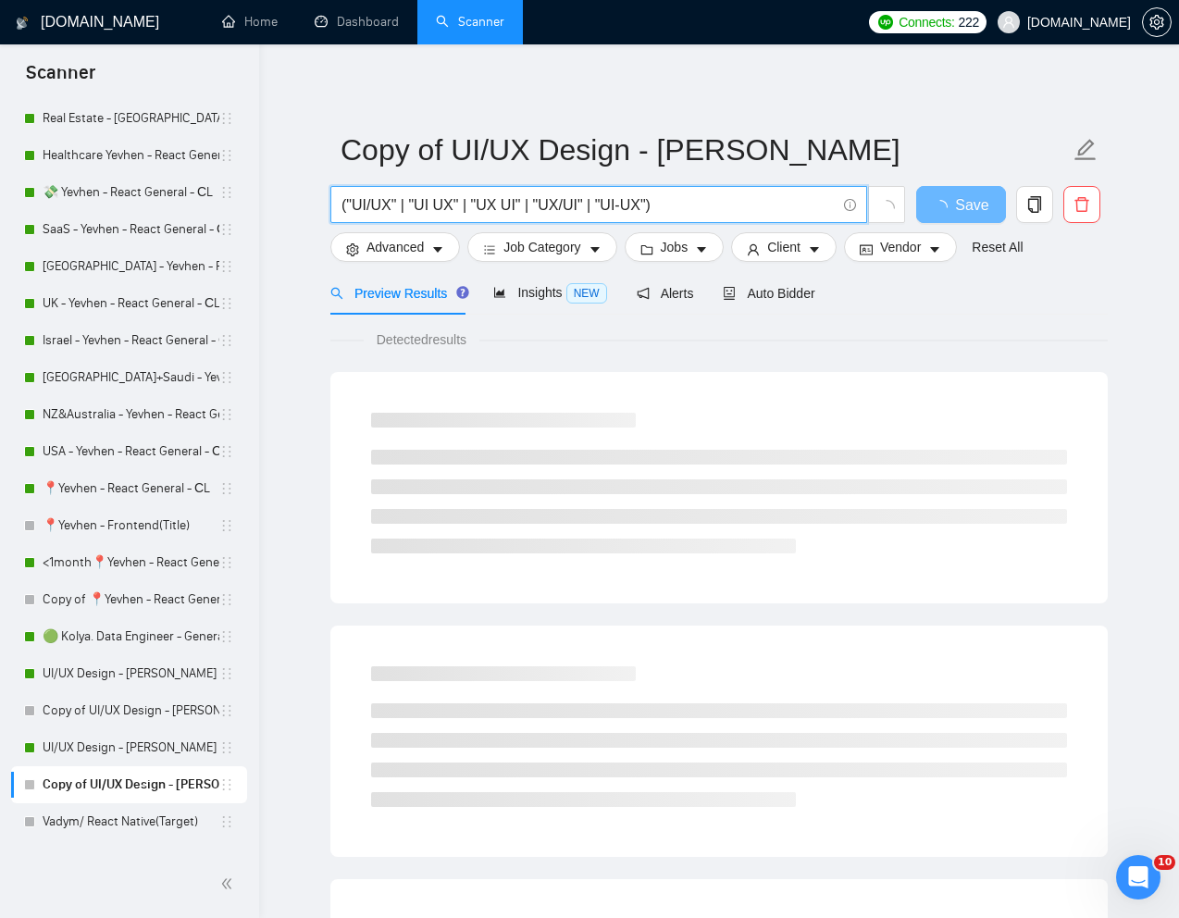
click at [745, 205] on input "("UI/UX" | "UI UX" | "UX UI" | "UX/UI" | "UI-UX")" at bounding box center [588, 204] width 494 height 23
click at [745, 206] on input "("UI/UX" | "UI UX" | "UX UI" | "UX/UI" | "UI-UX")" at bounding box center [588, 204] width 494 height 23
paste input "Experienced UI/UX Product Designer for Automated Lead Gen SaaS"
type input "Experienced UI/UX Product Designer for Automated Lead Gen SaaS"
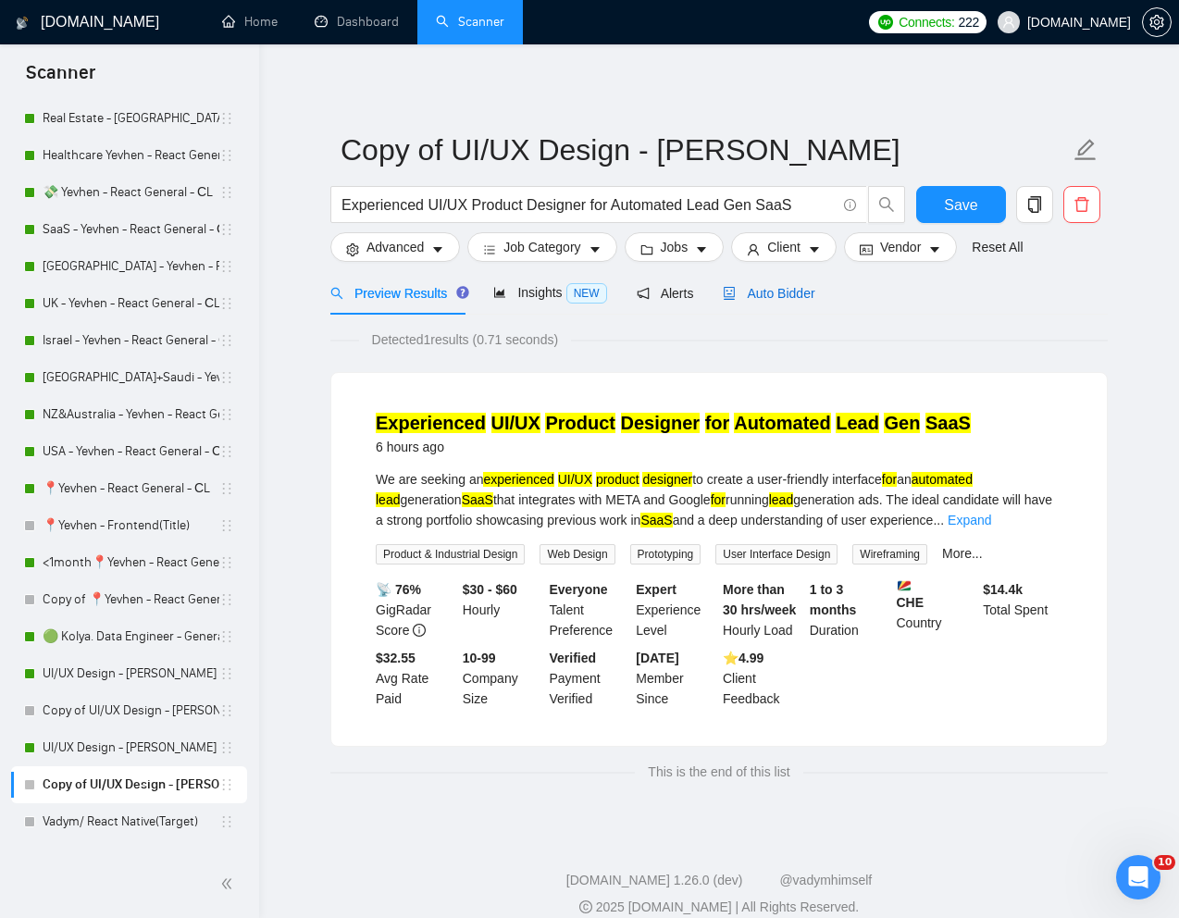
click at [788, 297] on span "Auto Bidder" at bounding box center [769, 293] width 92 height 15
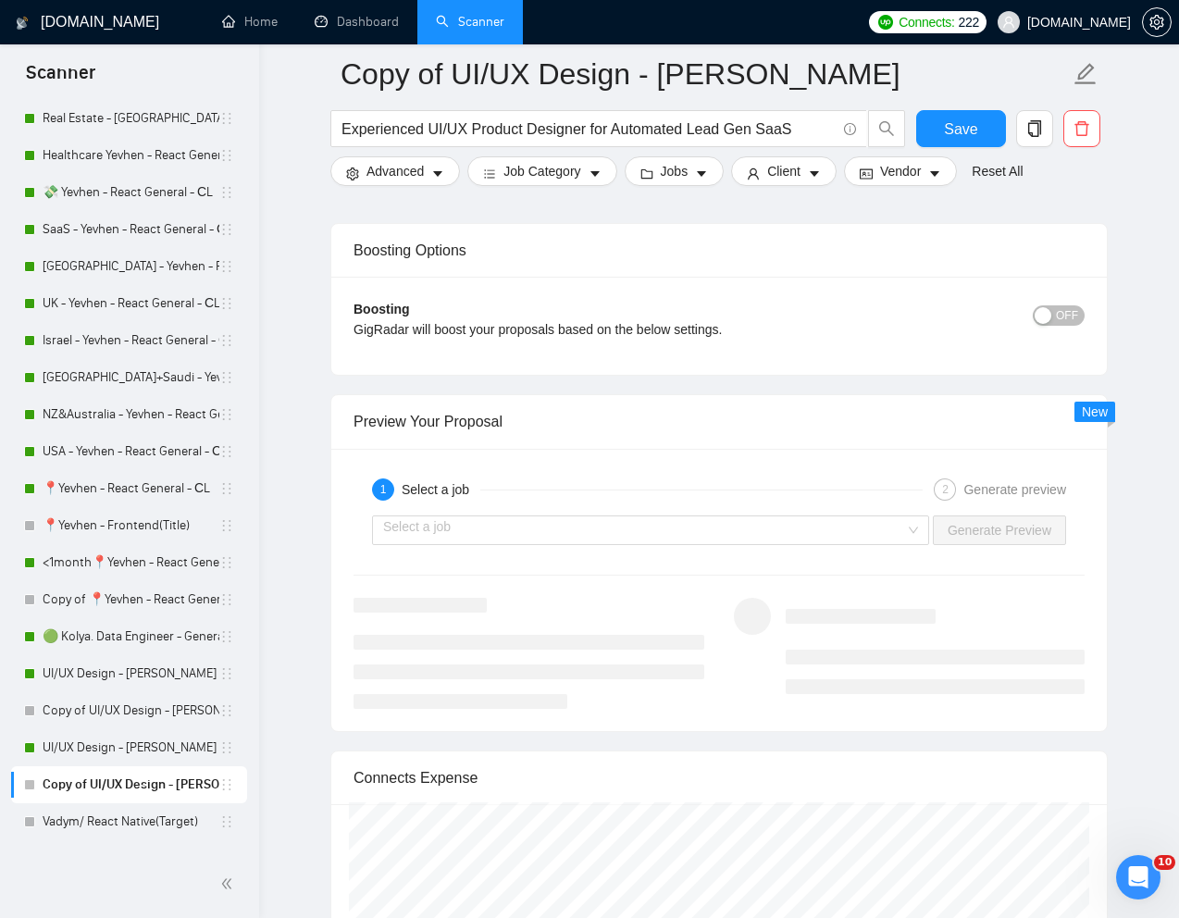
scroll to position [3468, 0]
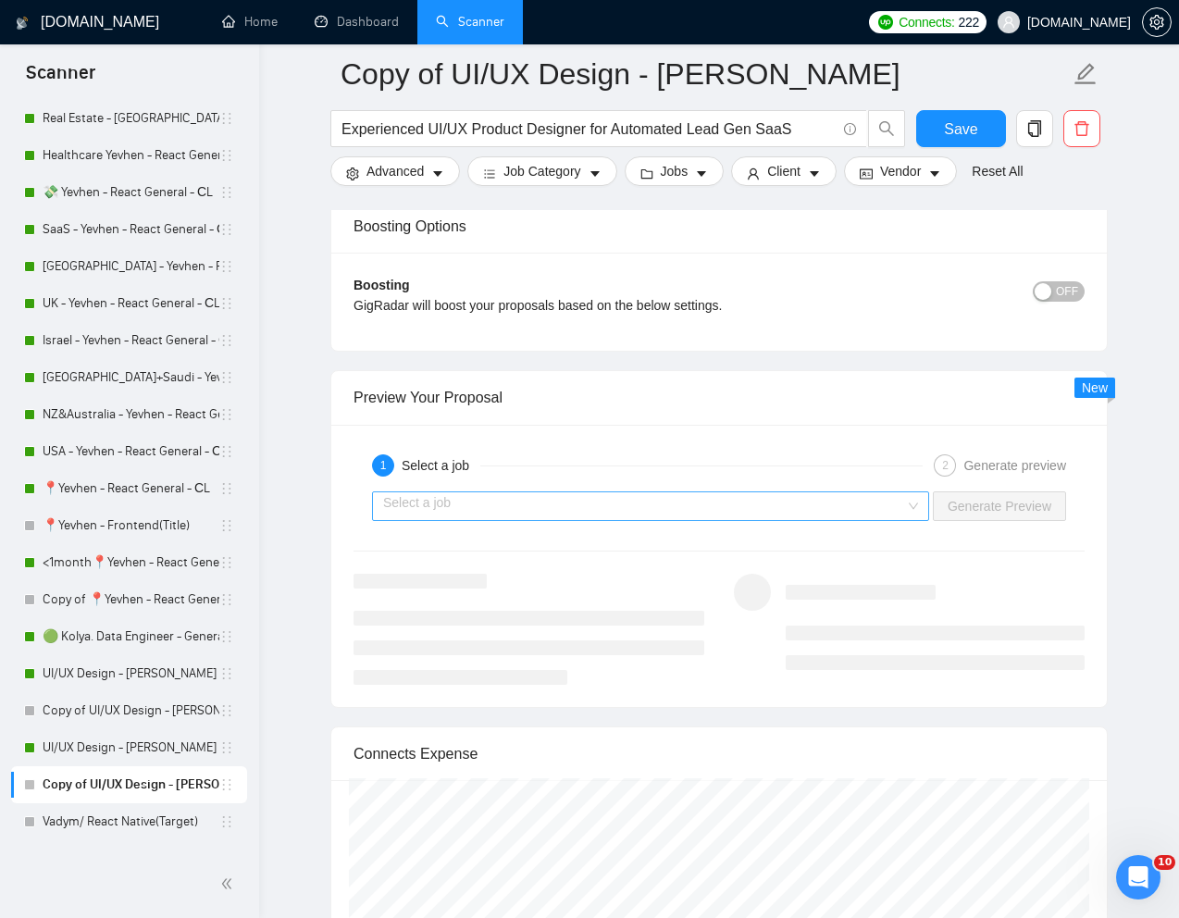
click at [684, 506] on input "search" at bounding box center [644, 506] width 522 height 28
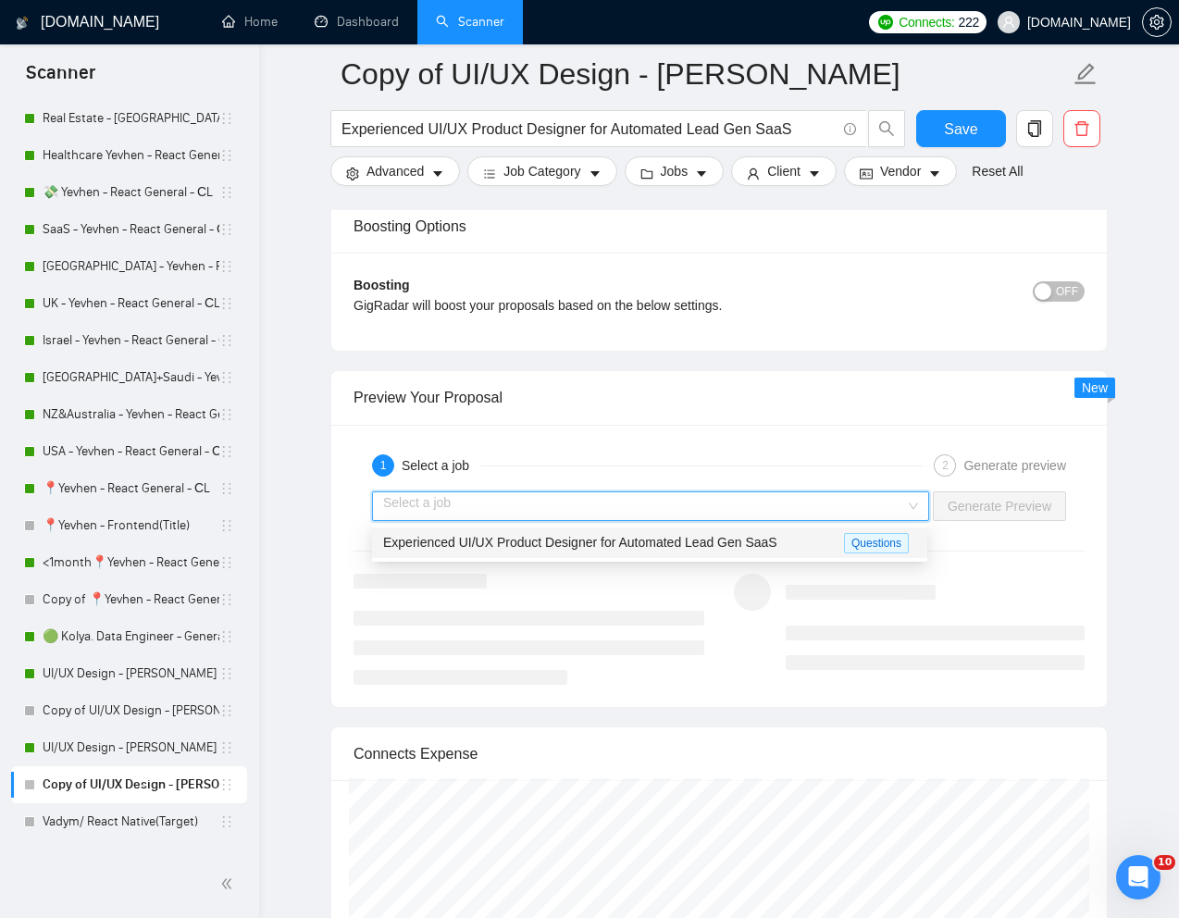
click at [566, 545] on span "Experienced UI/UX Product Designer for Automated Lead Gen SaaS" at bounding box center [580, 542] width 394 height 15
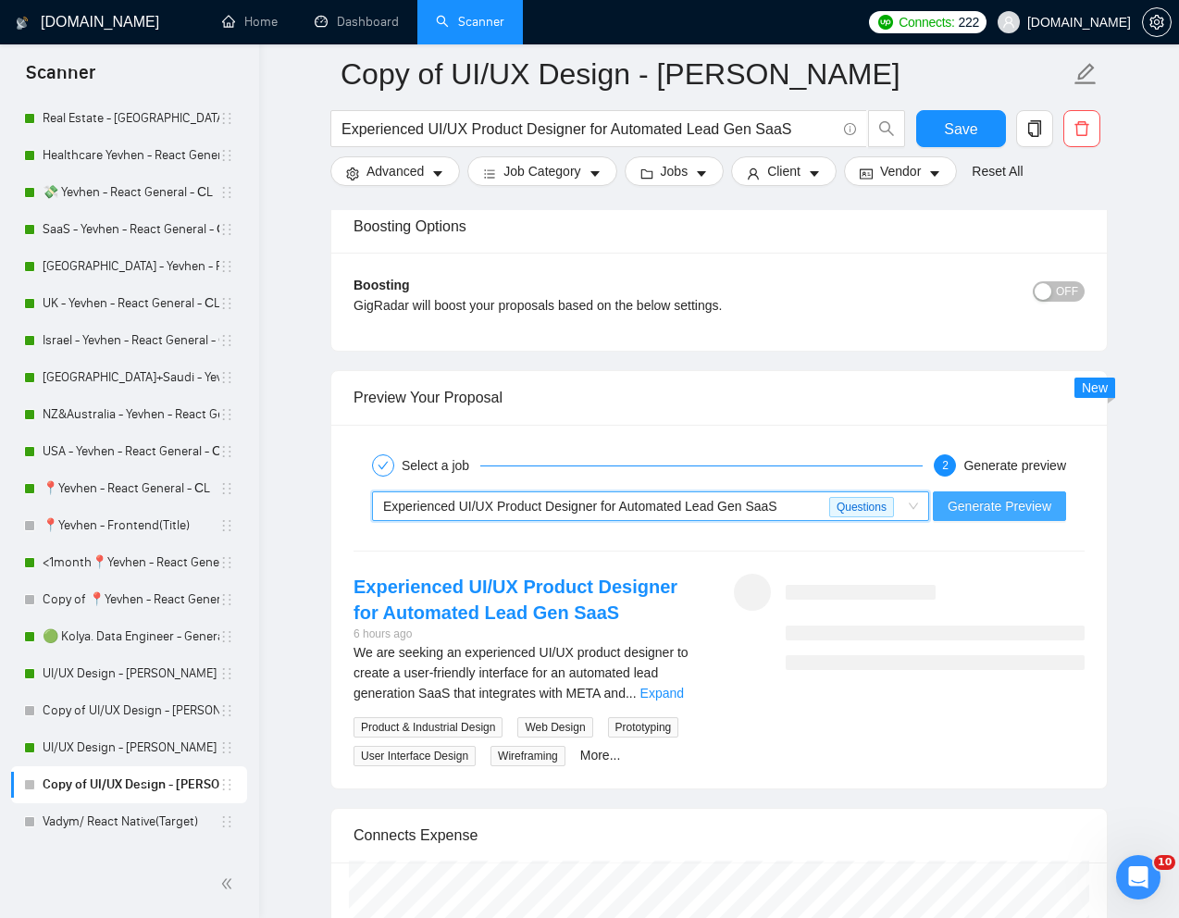
click at [957, 504] on span "Generate Preview" at bounding box center [1000, 506] width 104 height 20
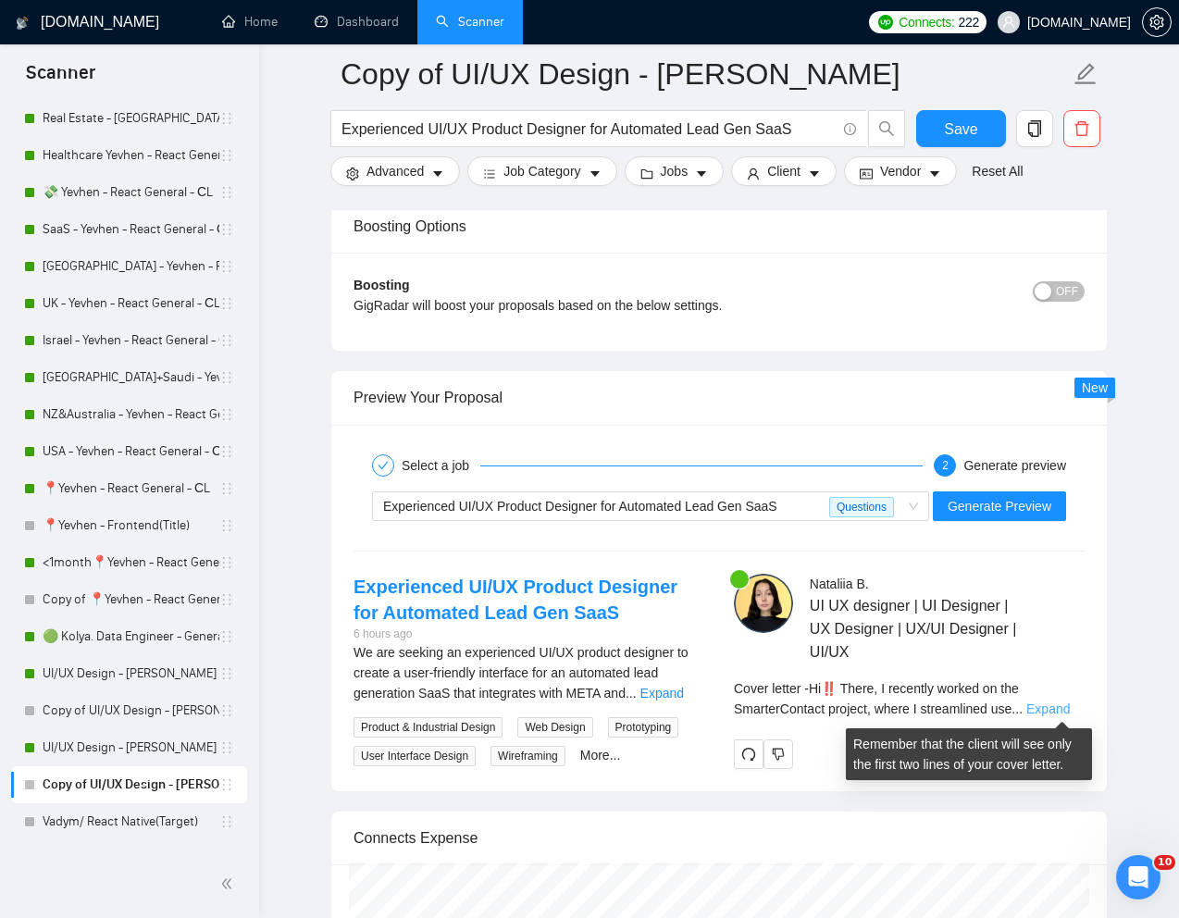
click at [1056, 704] on link "Expand" at bounding box center [1047, 708] width 43 height 15
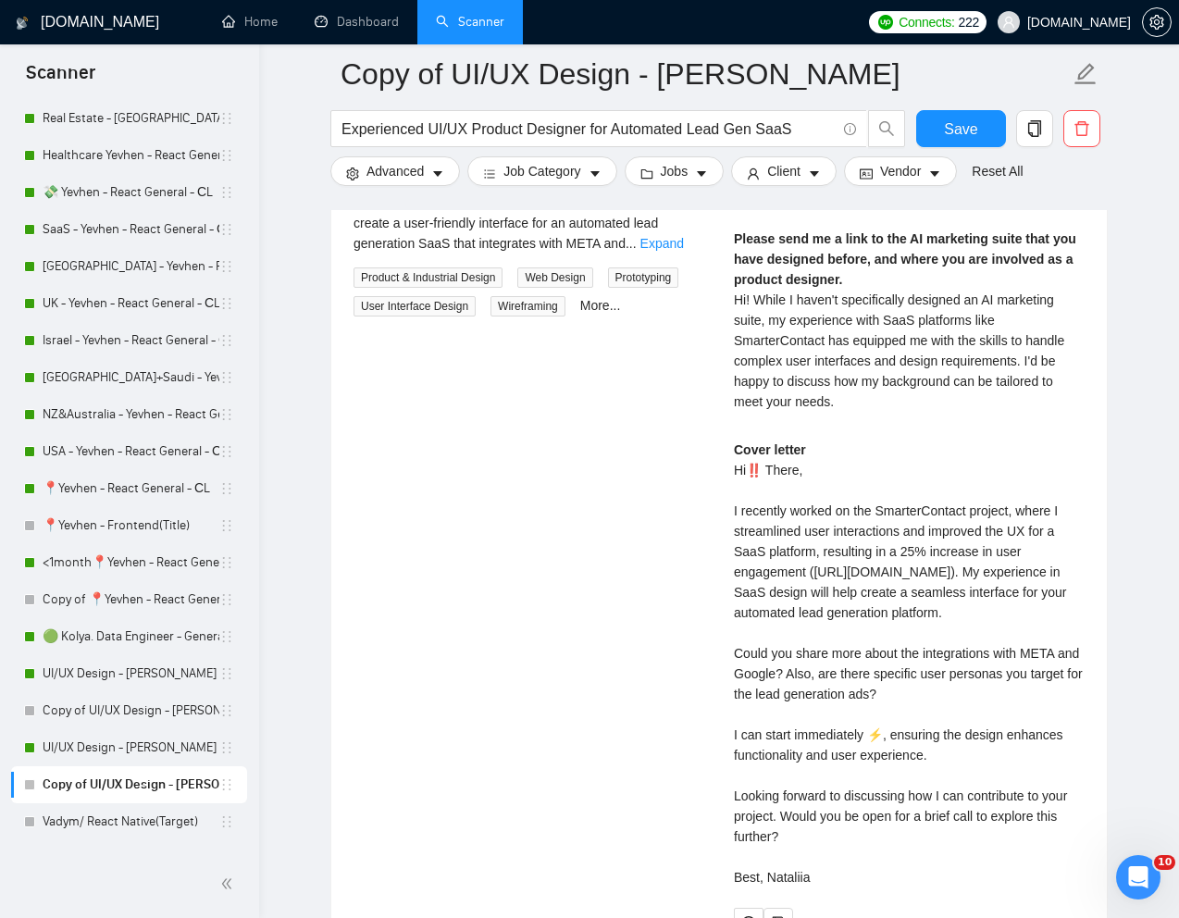
scroll to position [3928, 0]
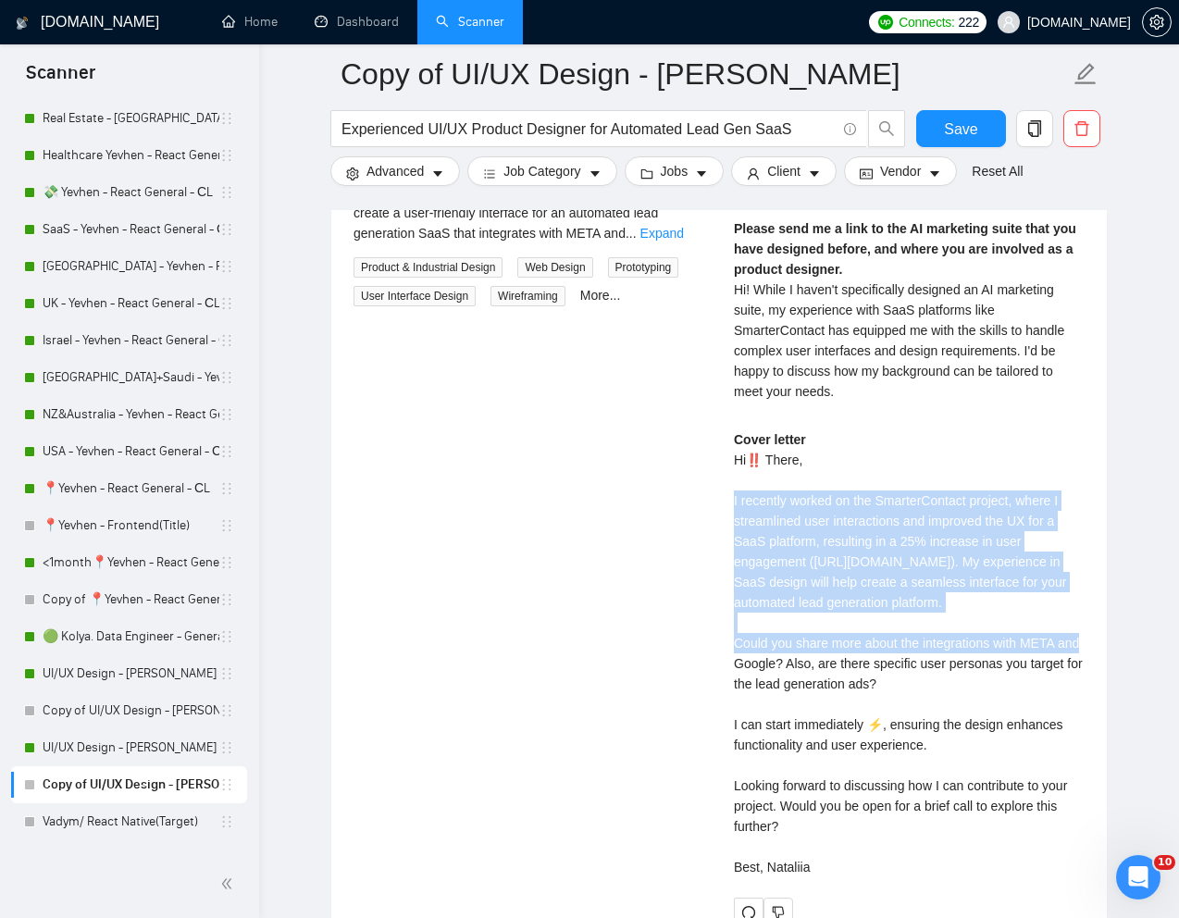
drag, startPoint x: 730, startPoint y: 499, endPoint x: 807, endPoint y: 656, distance: 175.1
click at [807, 656] on div "Nataliia B . UI UX designer | UI Designer | UX Designer | UX/UI Designer | UI/U…" at bounding box center [909, 520] width 380 height 813
click at [824, 536] on div "Cover letter Hi‼️ There, I recently worked on the SmarterContact project, where…" at bounding box center [909, 653] width 351 height 448
drag, startPoint x: 732, startPoint y: 460, endPoint x: 999, endPoint y: 640, distance: 322.6
click at [999, 640] on div "Nataliia B . UI UX designer | UI Designer | UX Designer | UX/UI Designer | UI/U…" at bounding box center [909, 520] width 380 height 813
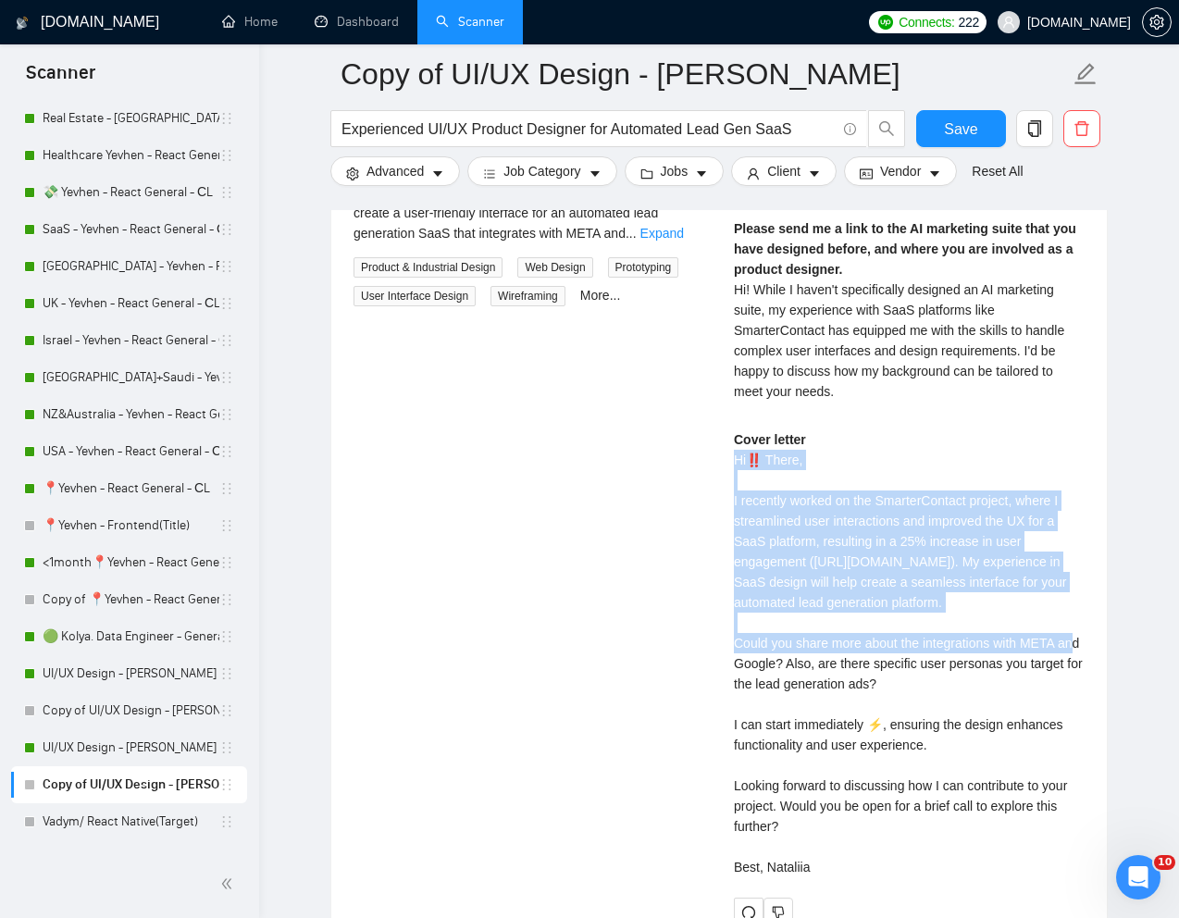
copy div "Hi‼️ There, I recently worked on the SmarterContact project, where I streamline…"
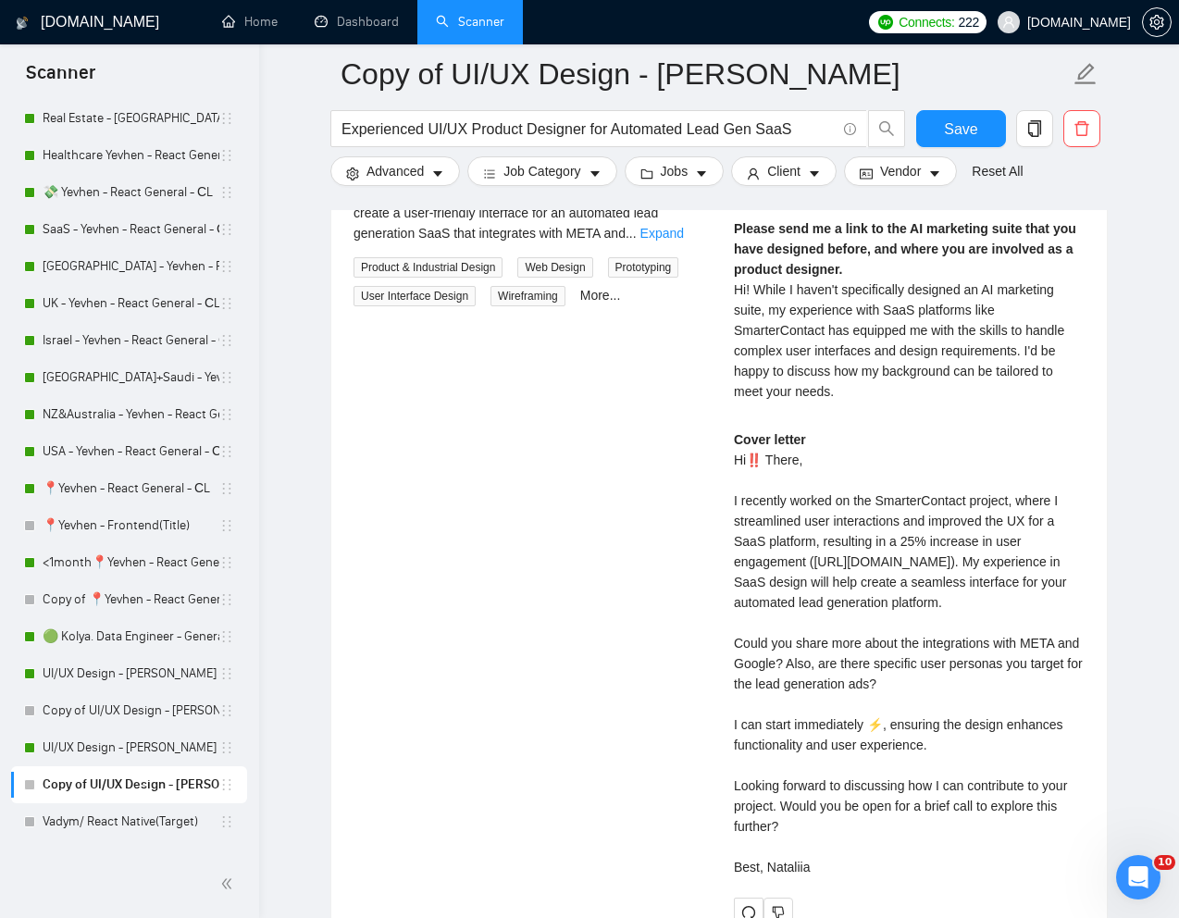
click at [860, 697] on div "Cover letter Hi‼️ There, I recently worked on the SmarterContact project, where…" at bounding box center [909, 653] width 351 height 448
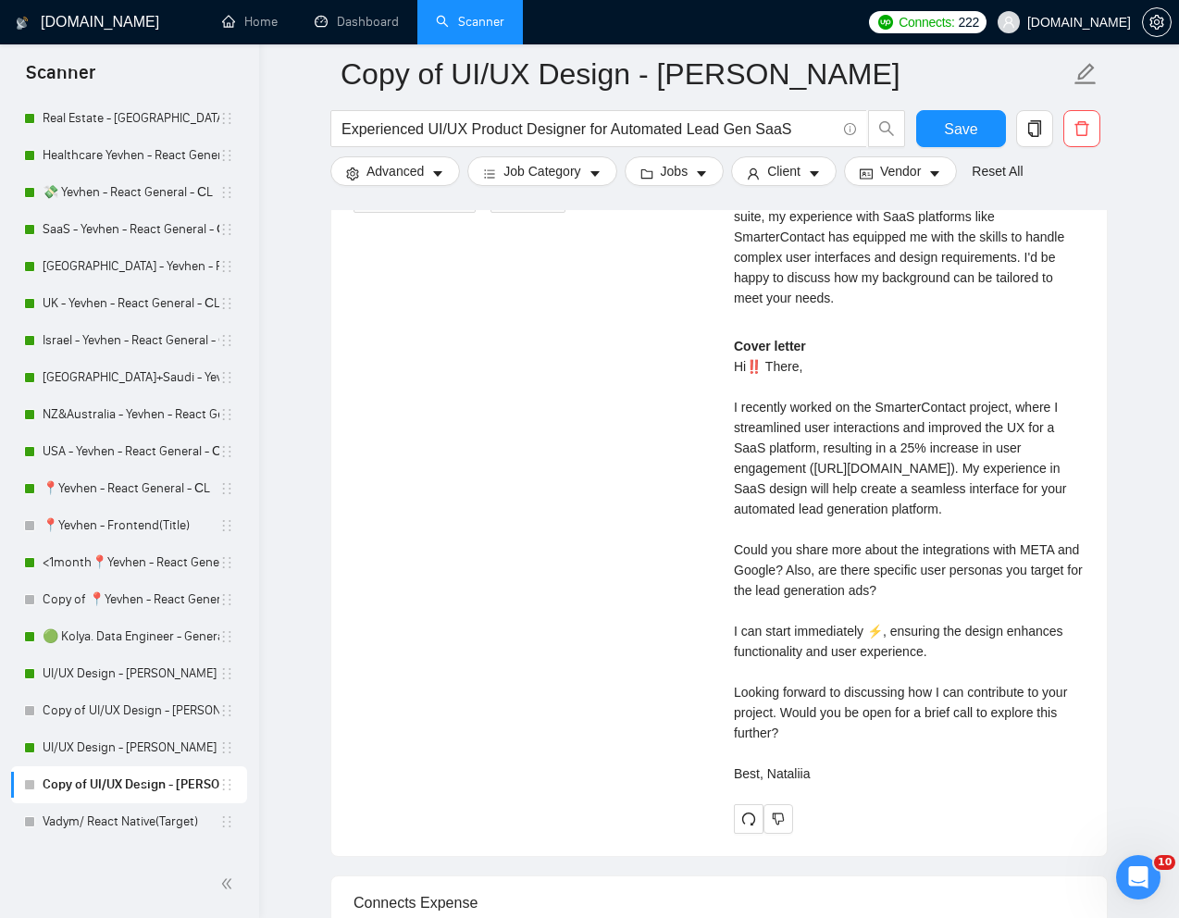
scroll to position [4022, 0]
click at [794, 602] on div "Cover letter Hi‼️ There, I recently worked on the SmarterContact project, where…" at bounding box center [909, 559] width 351 height 448
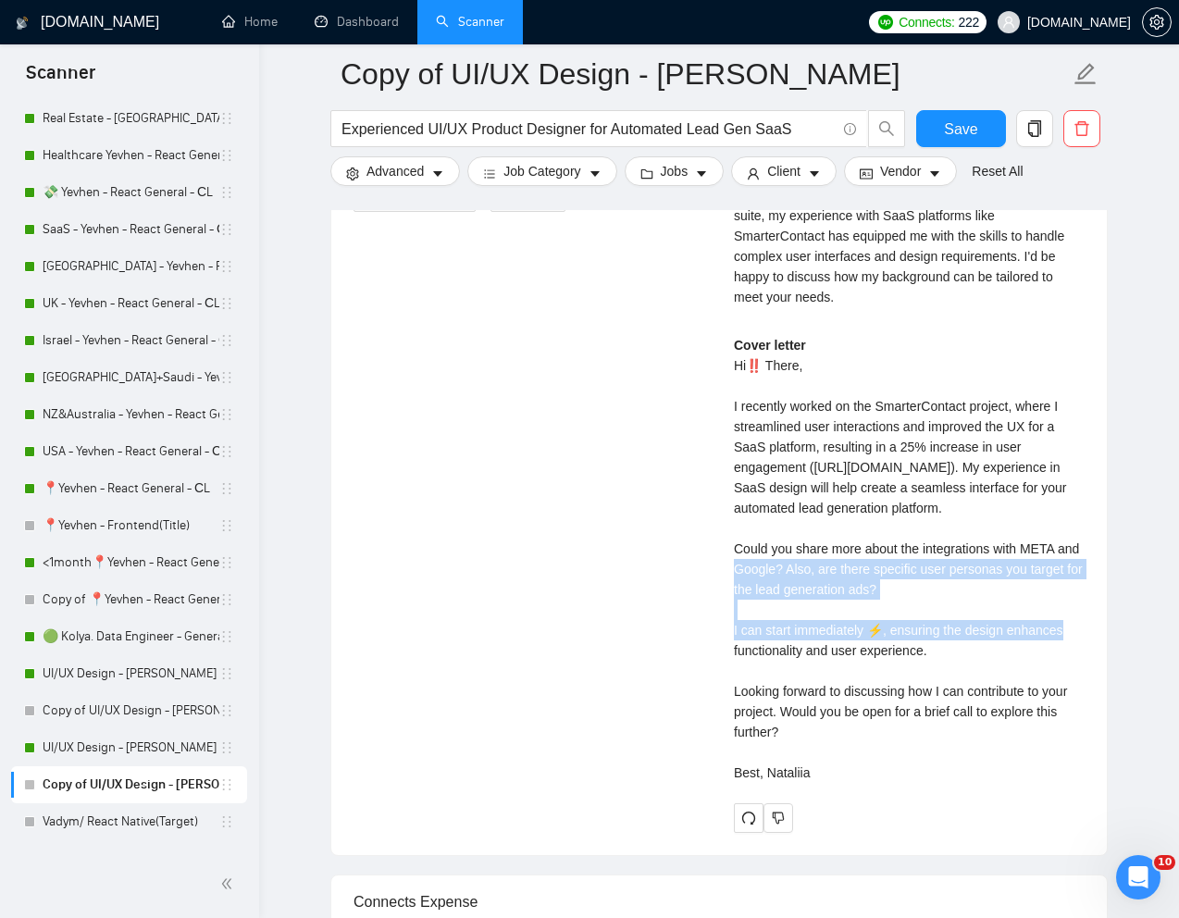
drag, startPoint x: 938, startPoint y: 631, endPoint x: 723, endPoint y: 591, distance: 219.3
click at [723, 591] on div "Nataliia B . UI UX designer | UI Designer | UX Designer | UX/UI Designer | UI/U…" at bounding box center [909, 425] width 380 height 813
copy div "Could you share more about the integrations with META and Google? Also, are the…"
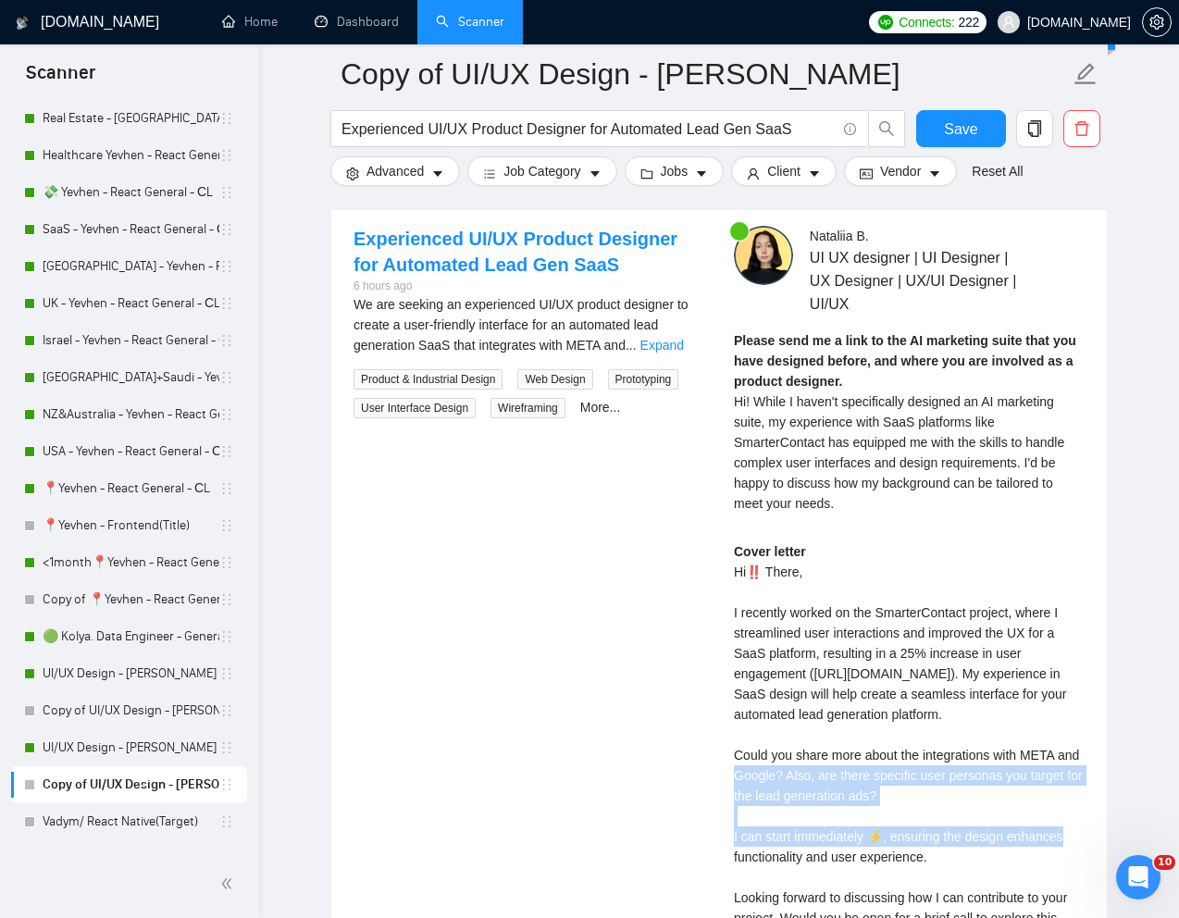
scroll to position [3800, 0]
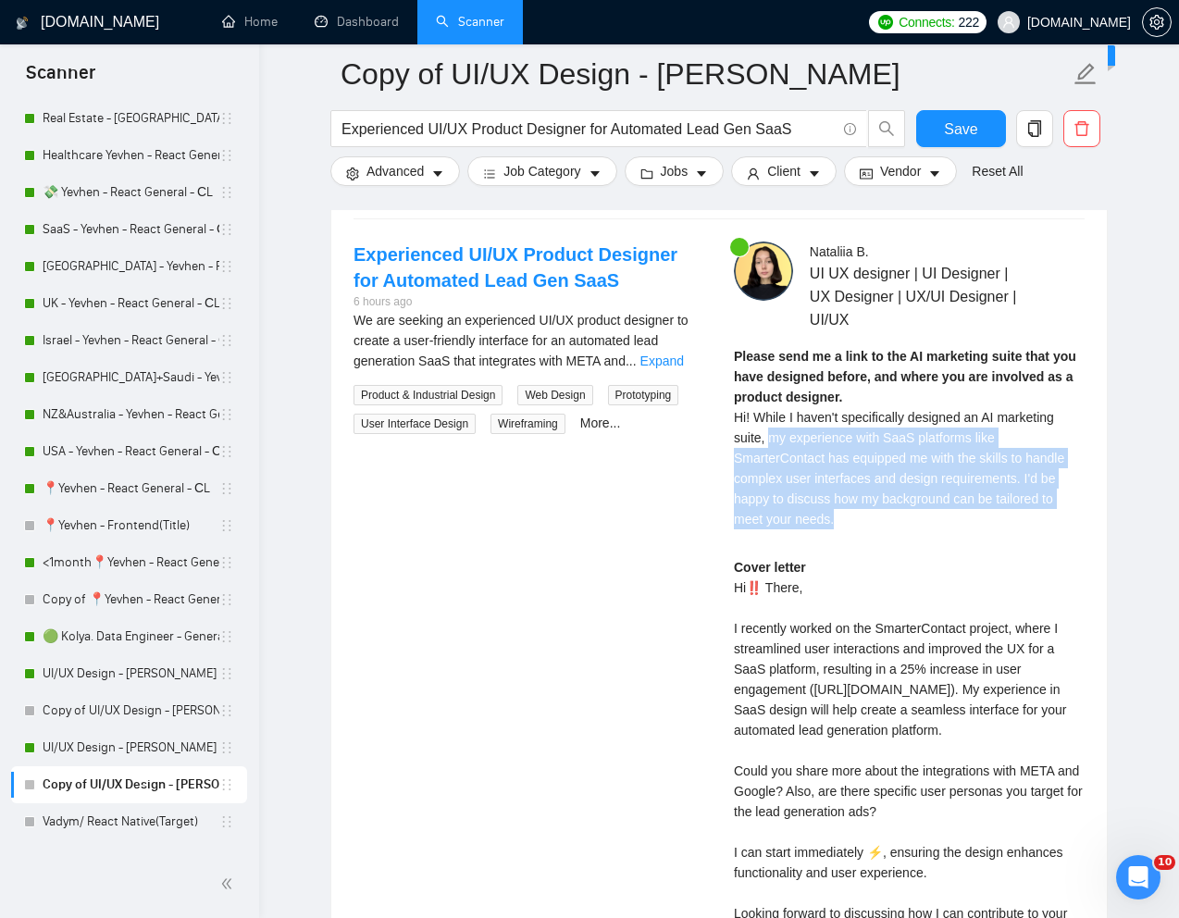
drag, startPoint x: 772, startPoint y: 438, endPoint x: 861, endPoint y: 519, distance: 120.5
click at [862, 520] on div "Please send me a link to the AI marketing suite that you have designed before, …" at bounding box center [909, 437] width 351 height 183
copy span "my experience with SaaS platforms like SmarterContact has equipped me with the …"
